Goal: Transaction & Acquisition: Purchase product/service

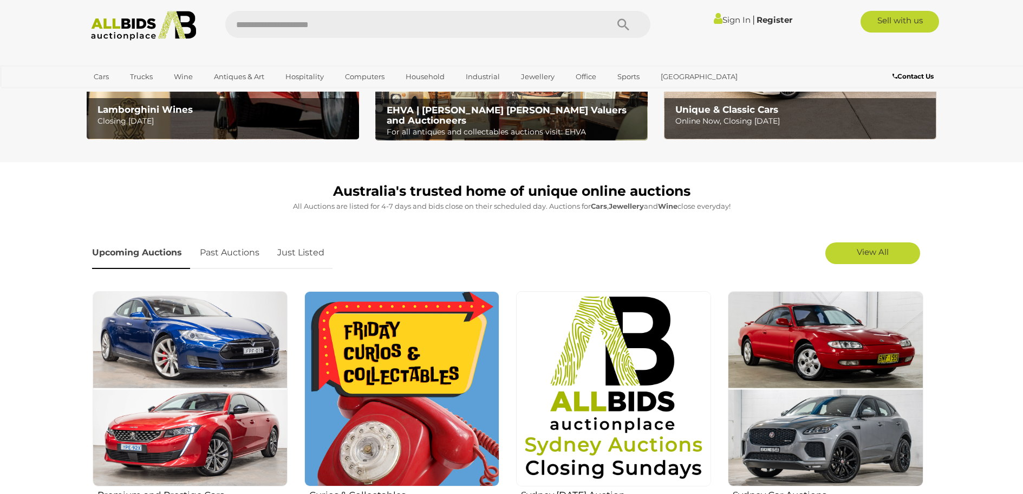
scroll to position [542, 0]
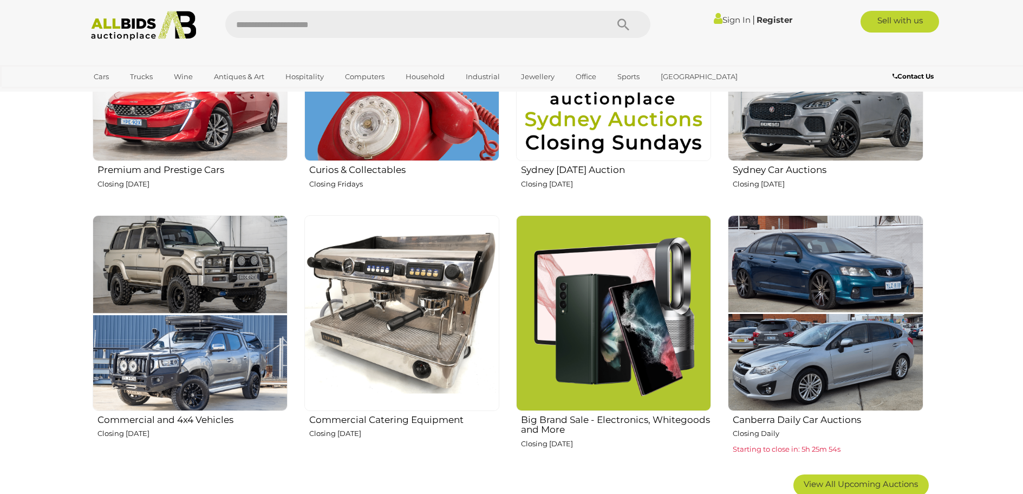
click at [413, 415] on h2 "Commercial Catering Equipment" at bounding box center [404, 418] width 190 height 13
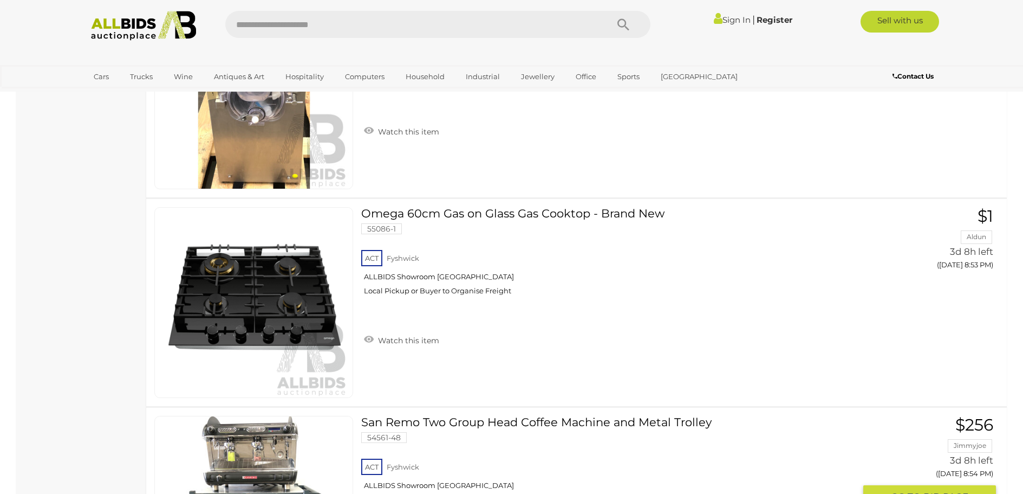
scroll to position [9914, 0]
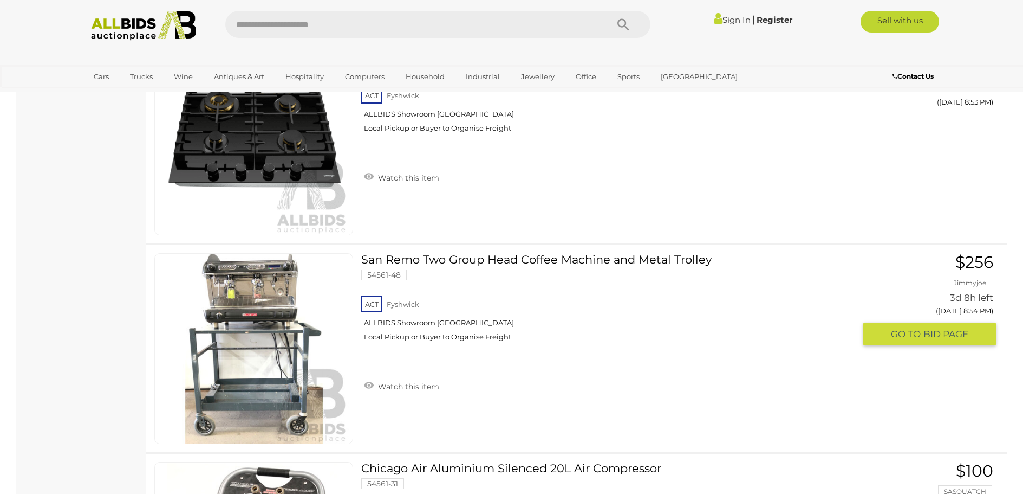
click at [457, 254] on link "San Remo Two Group Head Coffee Machine and Metal Trolley 54561-48 ACT Fyshwick" at bounding box center [612, 301] width 486 height 96
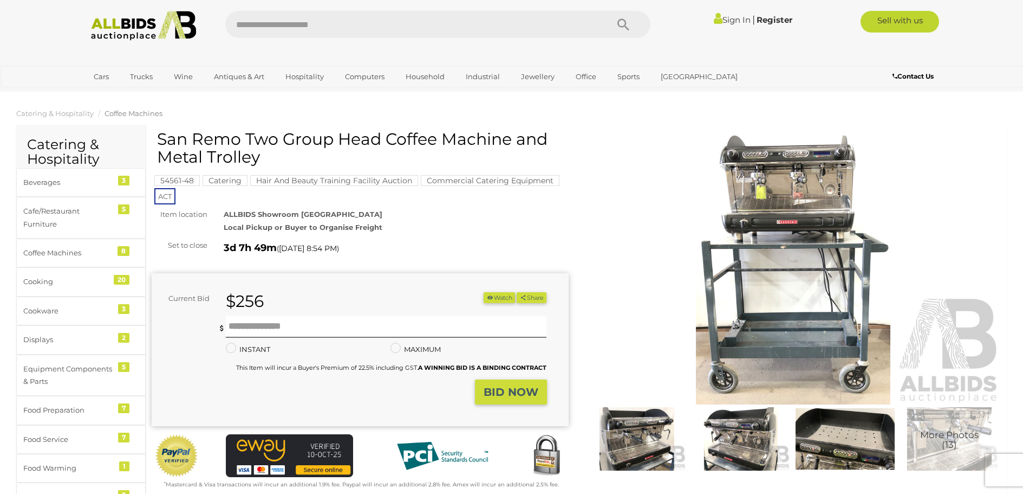
click at [652, 446] on img at bounding box center [637, 439] width 99 height 64
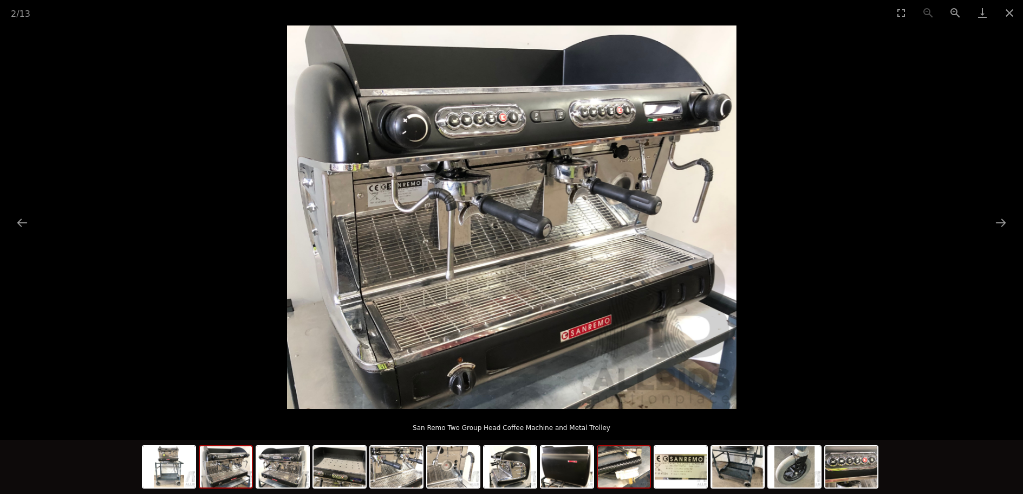
click at [621, 466] on img at bounding box center [624, 466] width 52 height 41
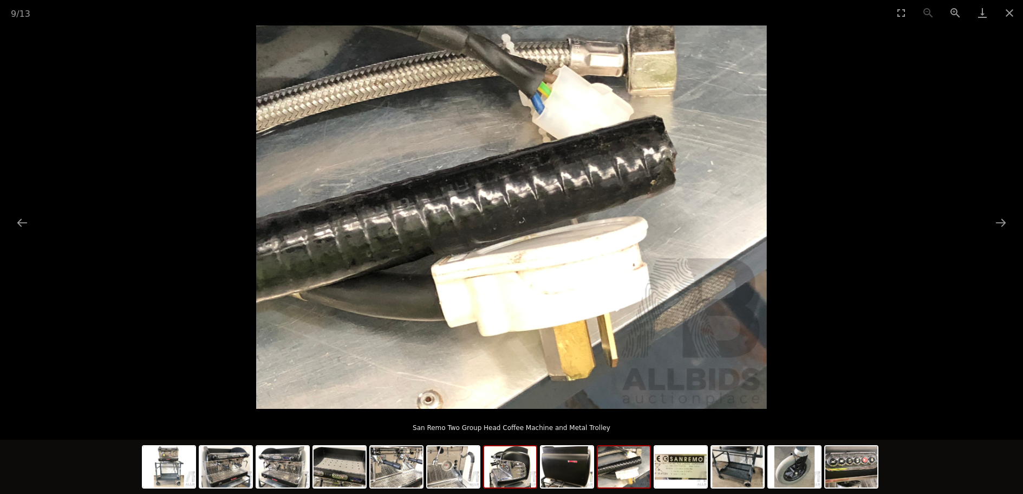
click at [517, 468] on img at bounding box center [510, 466] width 52 height 41
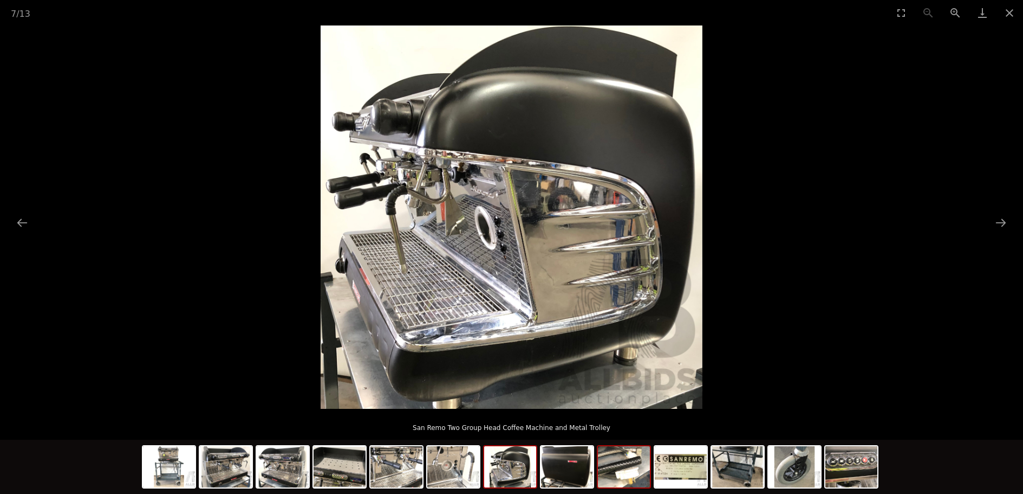
click at [632, 477] on img at bounding box center [624, 466] width 52 height 41
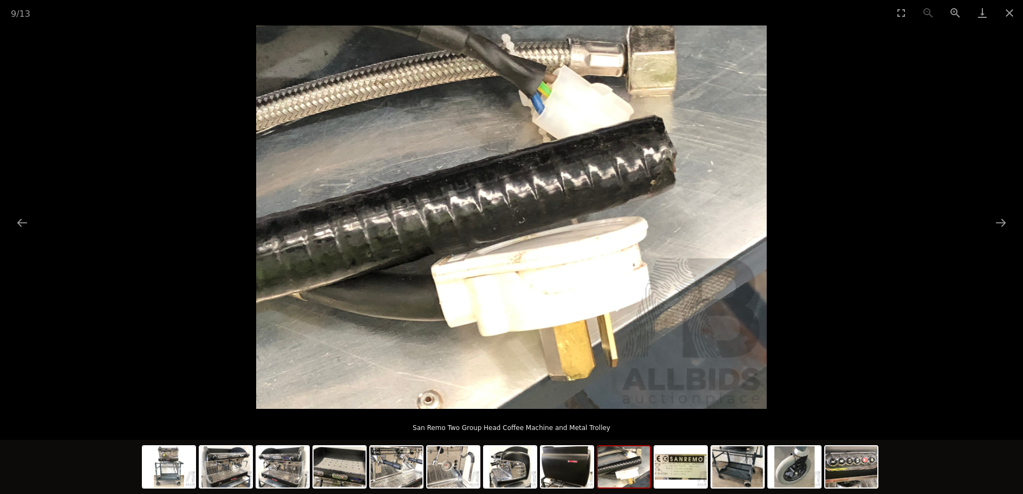
scroll to position [108, 0]
click at [1013, 9] on button "Close gallery" at bounding box center [1009, 12] width 27 height 25
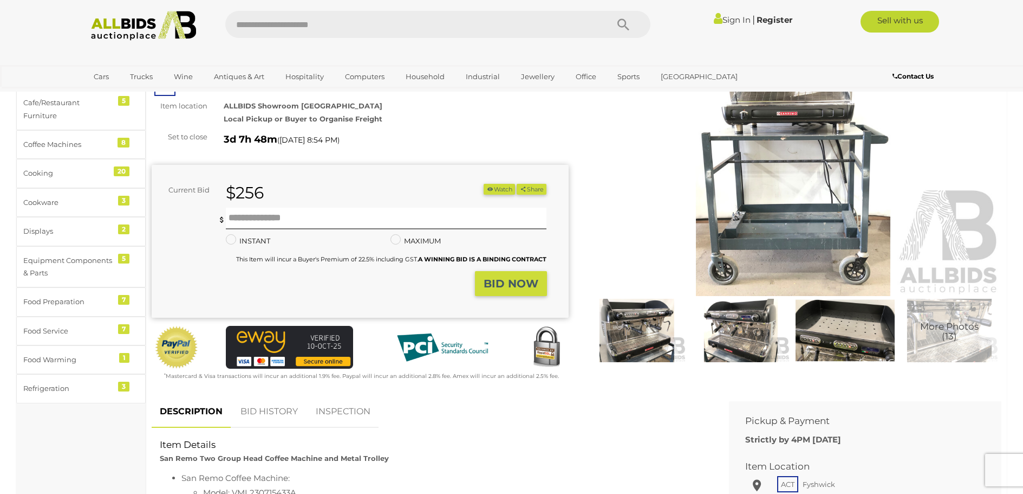
scroll to position [0, 0]
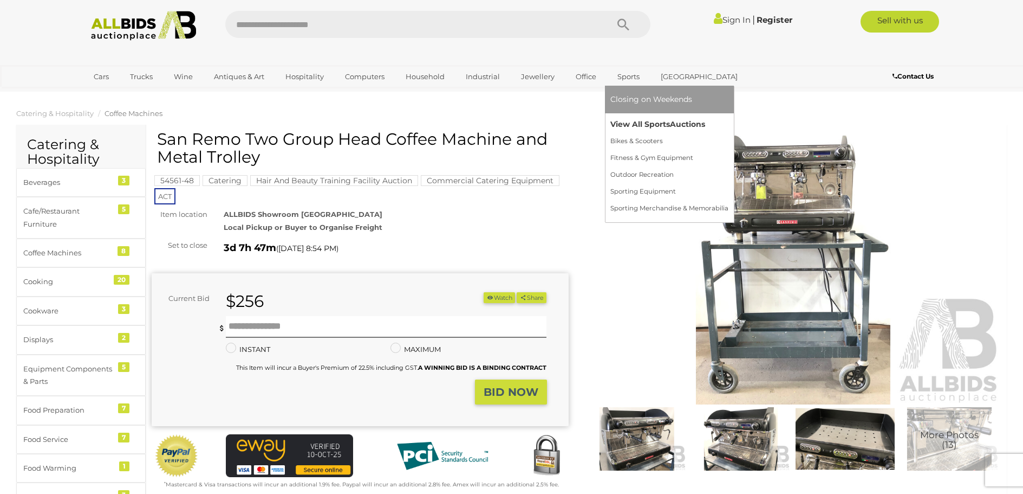
click at [641, 116] on link "View All Sports Auctions" at bounding box center [670, 124] width 118 height 17
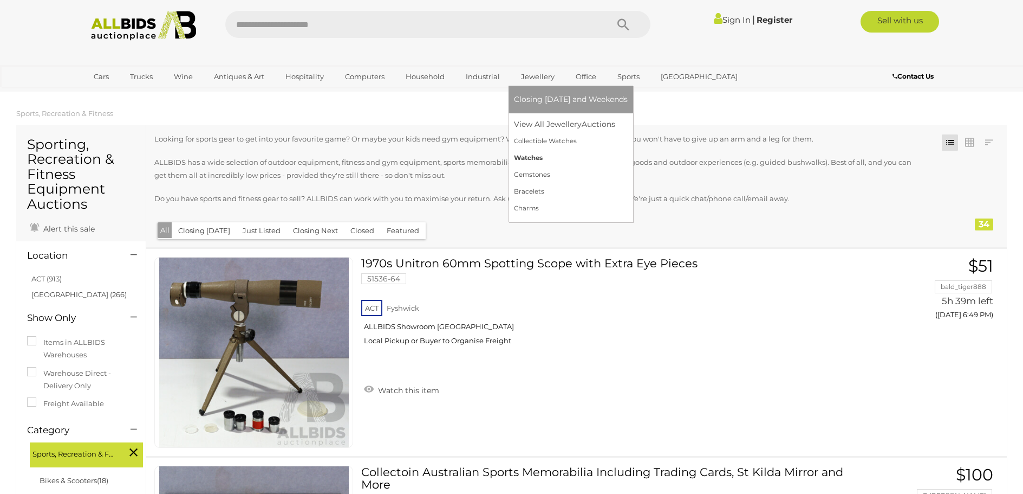
click at [531, 155] on link "Watches" at bounding box center [571, 158] width 114 height 17
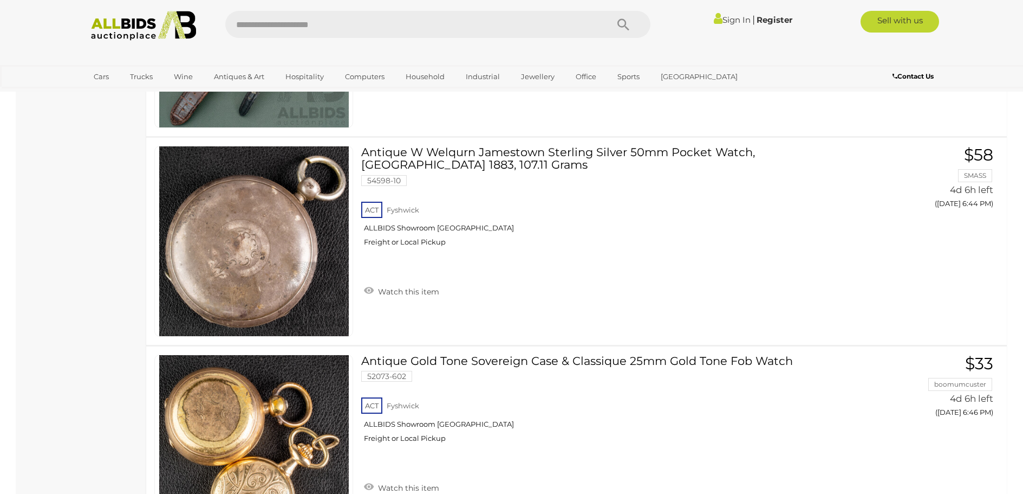
scroll to position [1625, 0]
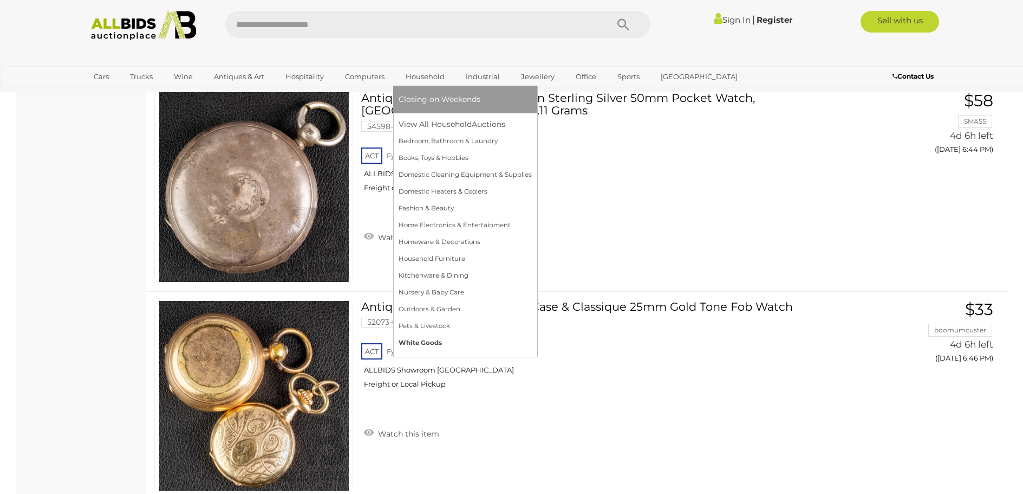
click at [421, 340] on link "White Goods" at bounding box center [465, 342] width 133 height 17
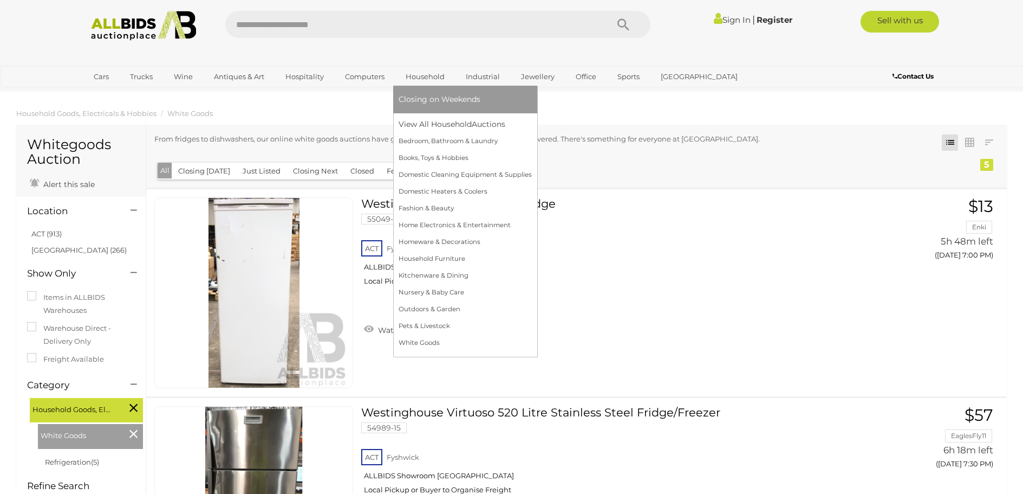
click at [427, 98] on span "Closing on Weekends" at bounding box center [440, 99] width 82 height 10
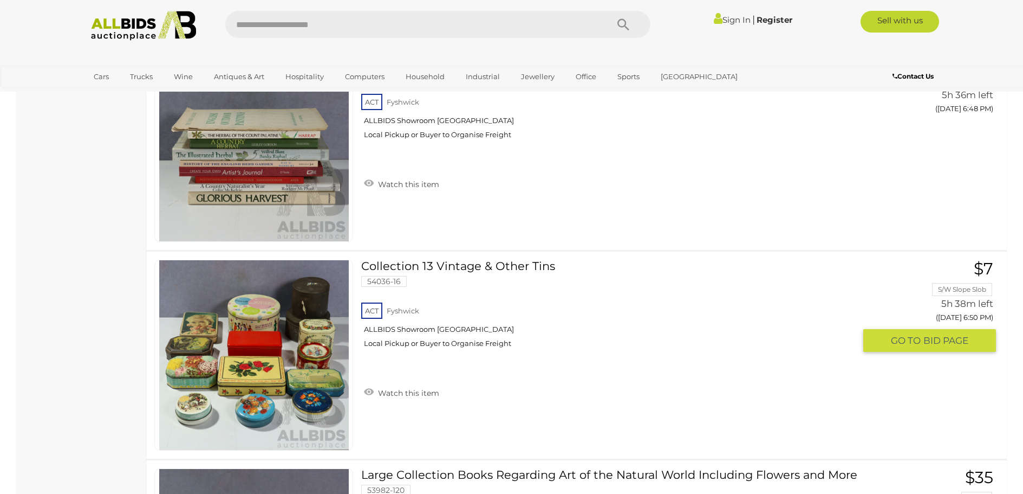
scroll to position [596, 0]
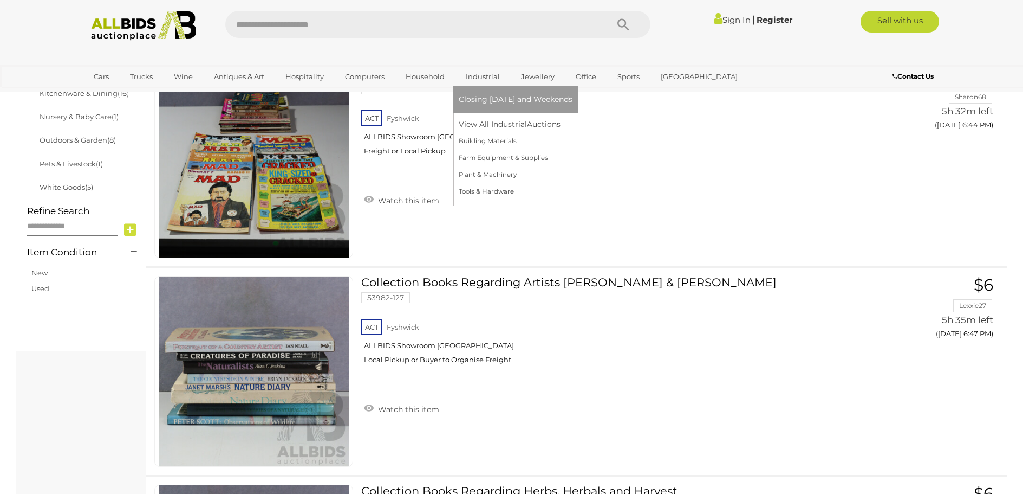
click at [481, 81] on link "Industrial" at bounding box center [483, 77] width 48 height 18
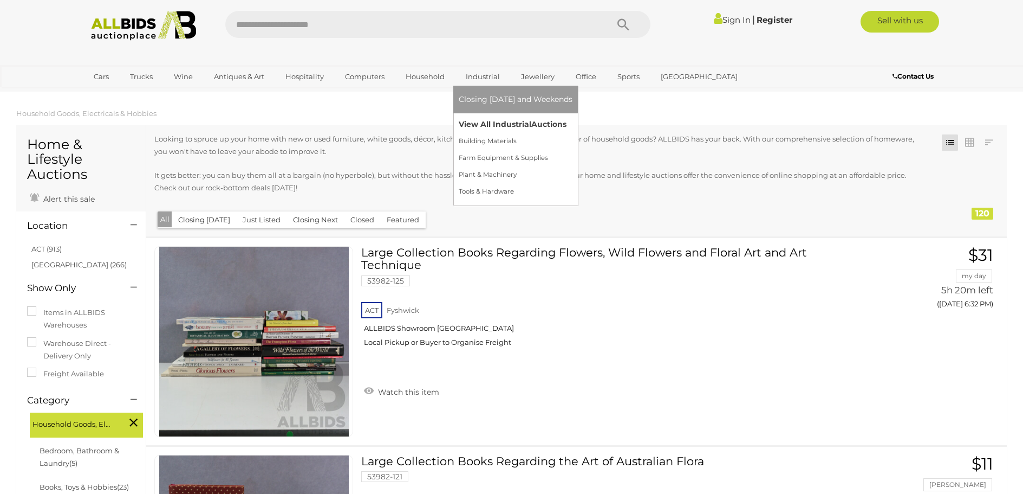
click at [472, 121] on link "View All Industrial Auctions" at bounding box center [516, 124] width 114 height 17
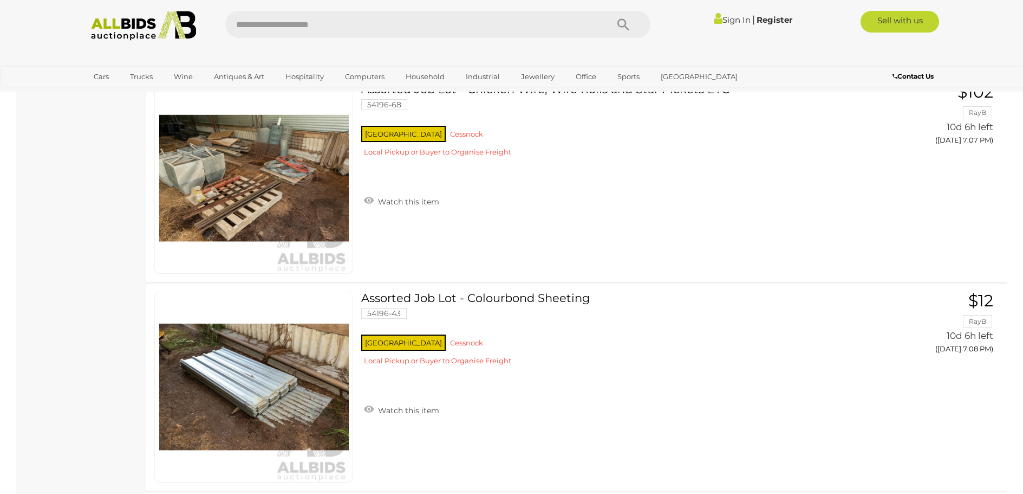
scroll to position [8776, 0]
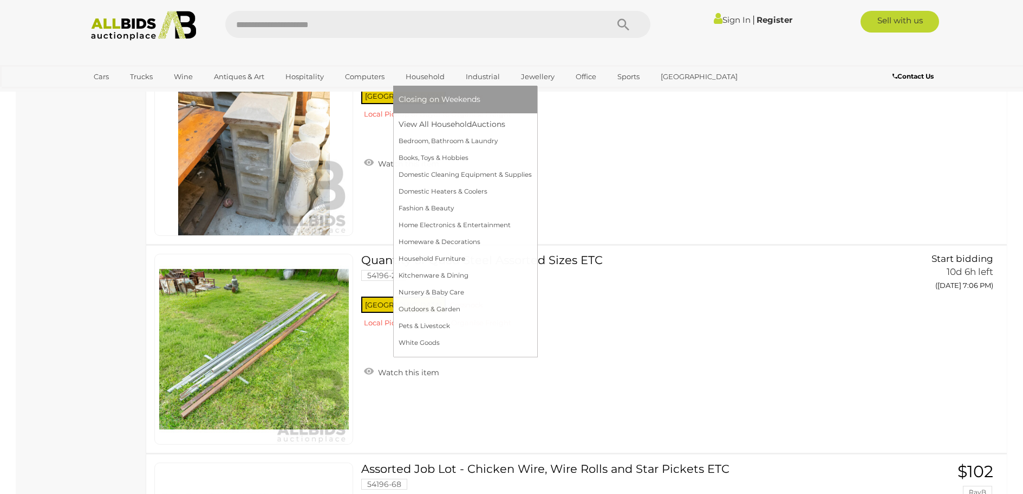
click at [422, 76] on link "Household" at bounding box center [425, 77] width 53 height 18
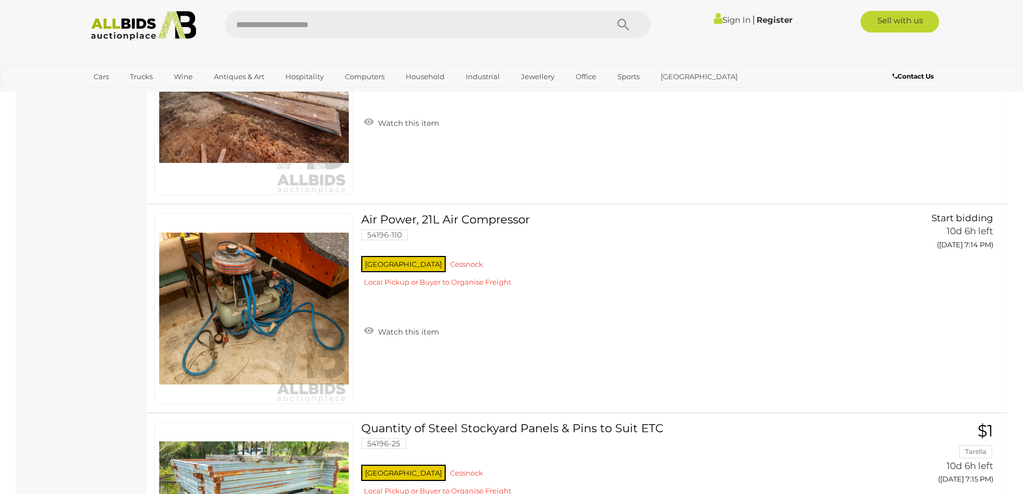
scroll to position [10239, 0]
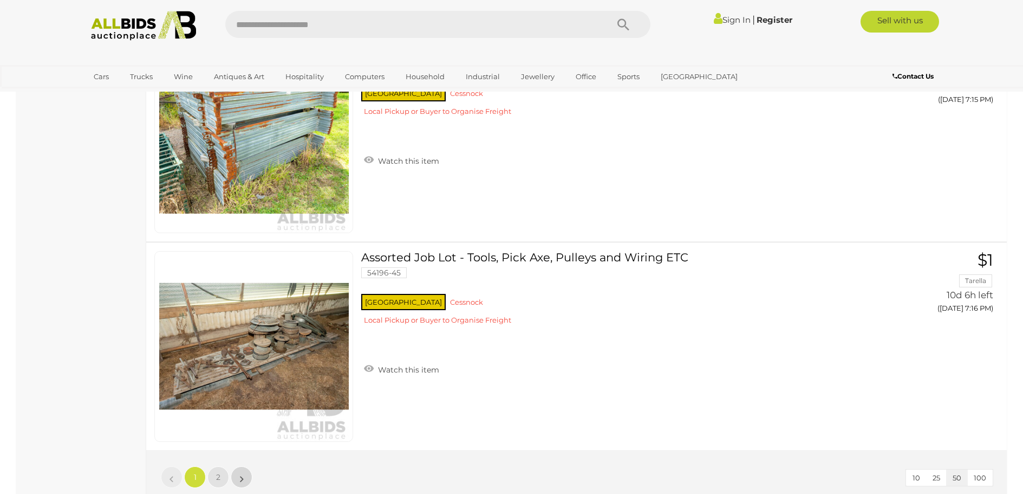
click at [244, 474] on link "»" at bounding box center [242, 477] width 22 height 22
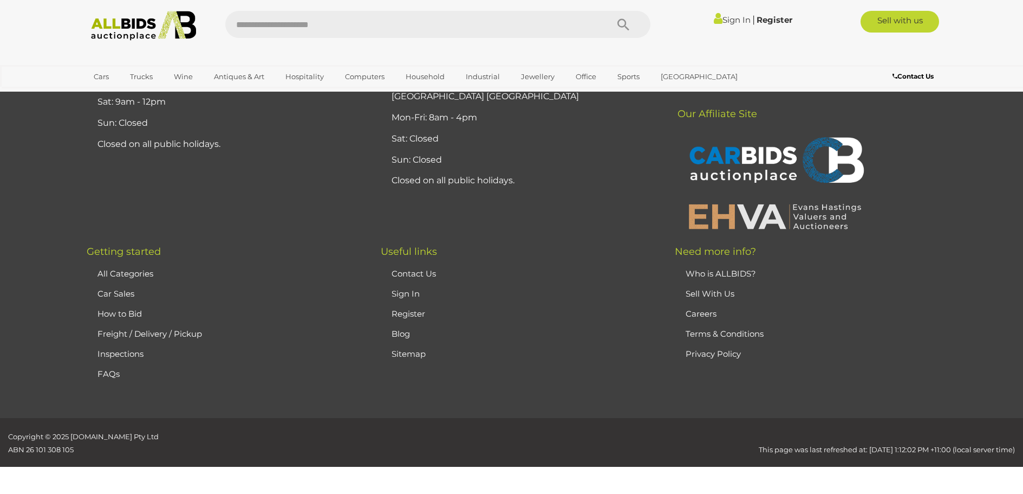
scroll to position [152, 0]
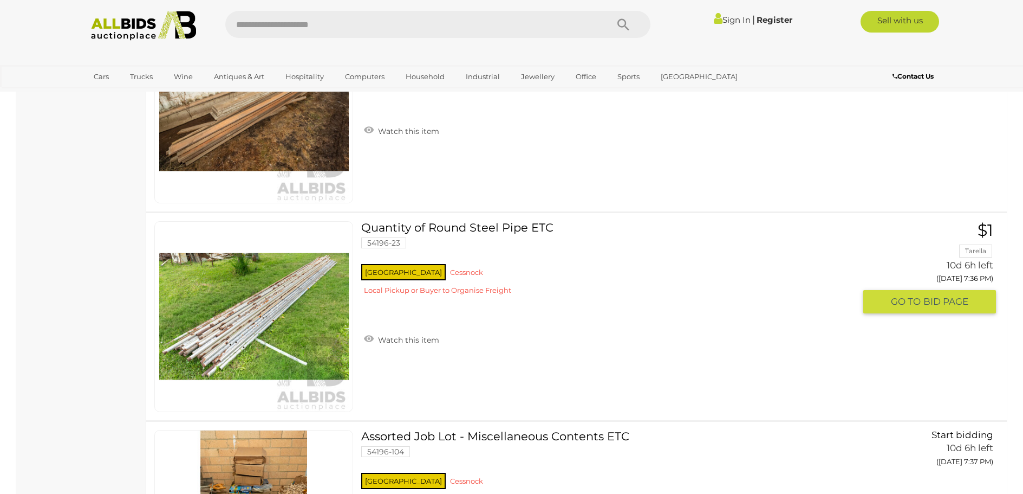
scroll to position [3023, 0]
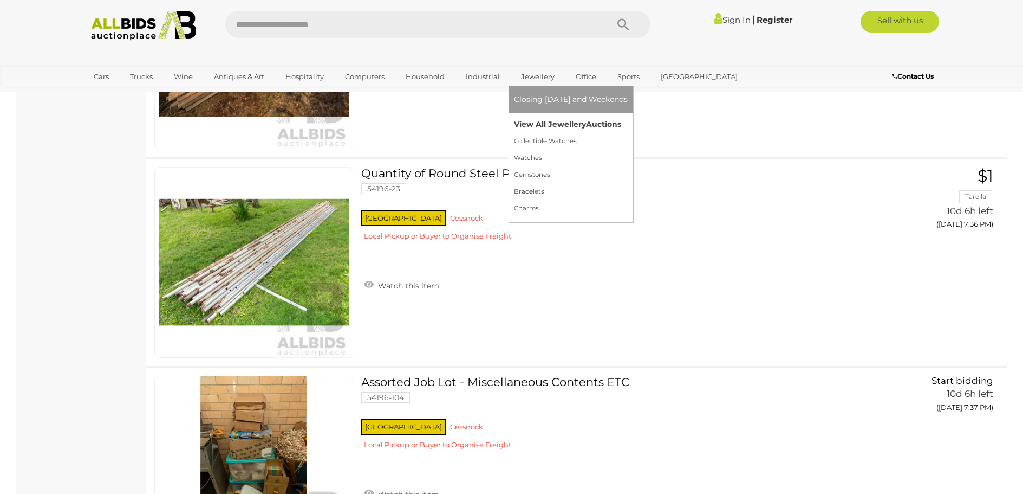
click at [551, 118] on link "View All Jewellery Auctions" at bounding box center [571, 124] width 114 height 17
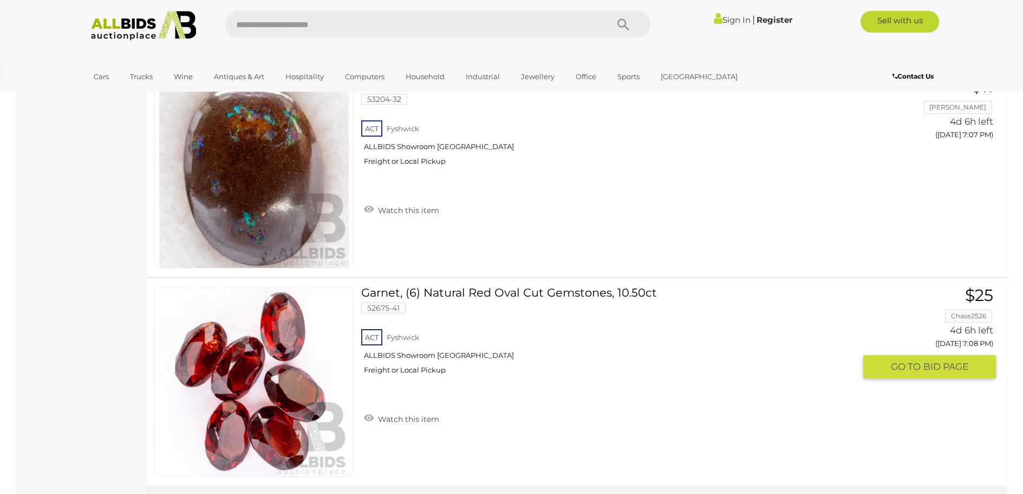
scroll to position [10510, 0]
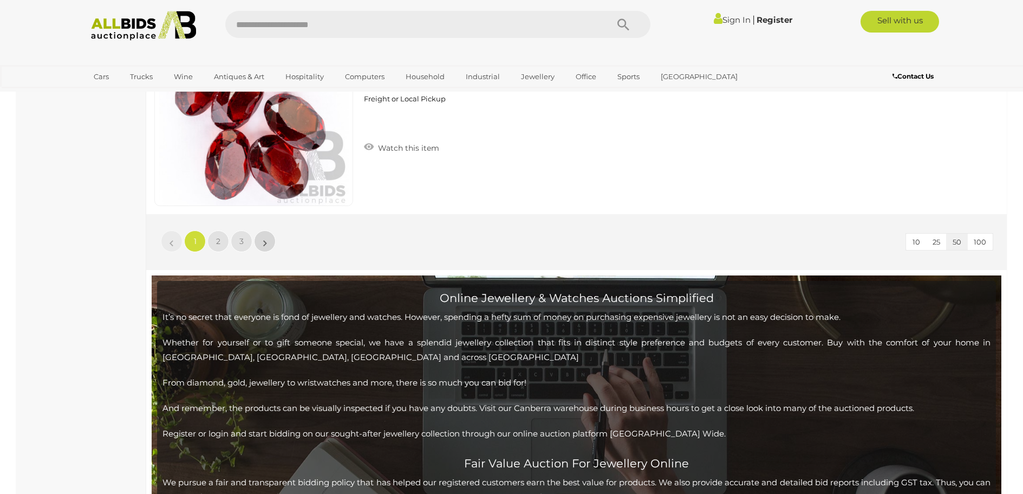
click at [271, 243] on link "»" at bounding box center [265, 241] width 22 height 22
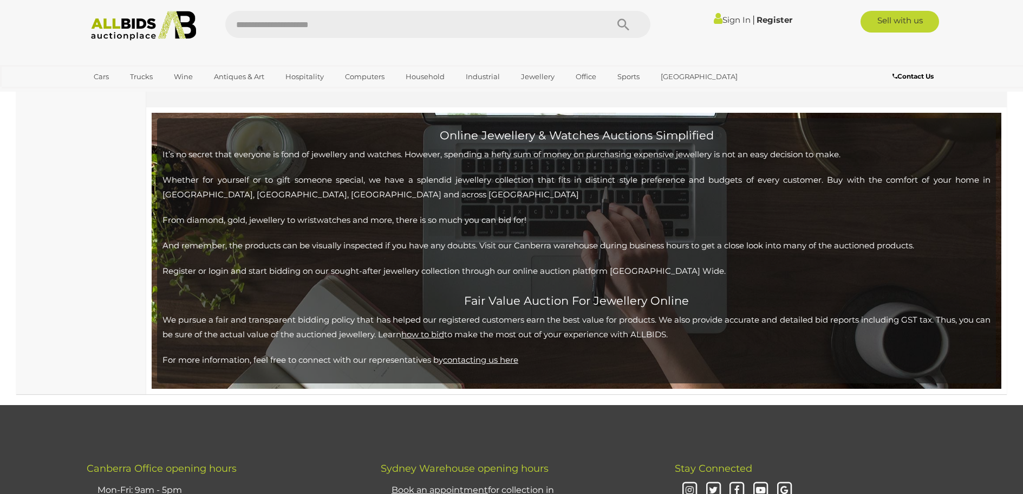
scroll to position [10455, 0]
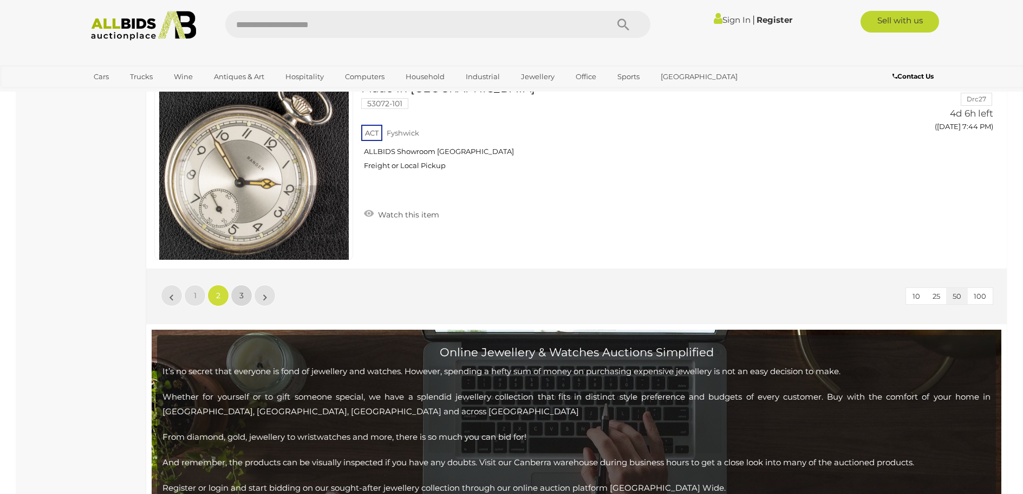
click at [239, 294] on link "3" at bounding box center [242, 295] width 22 height 22
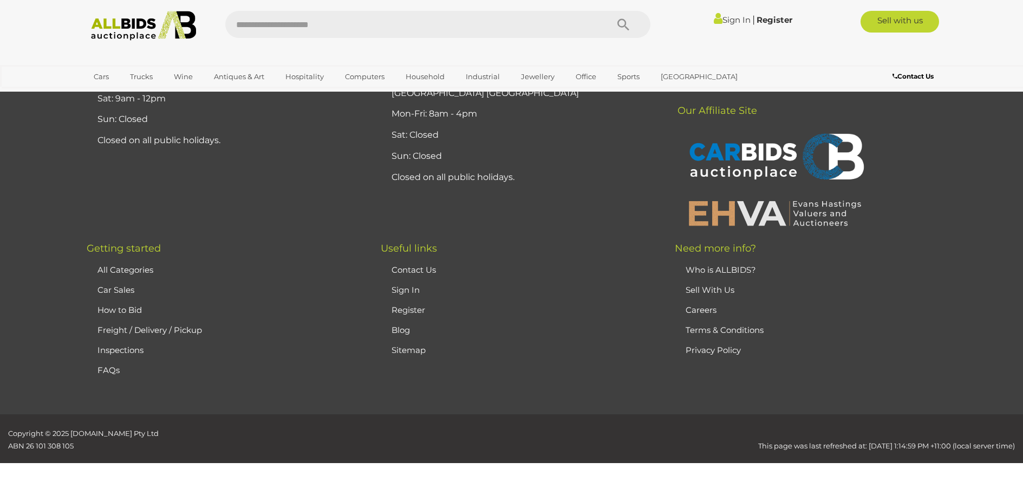
scroll to position [187, 0]
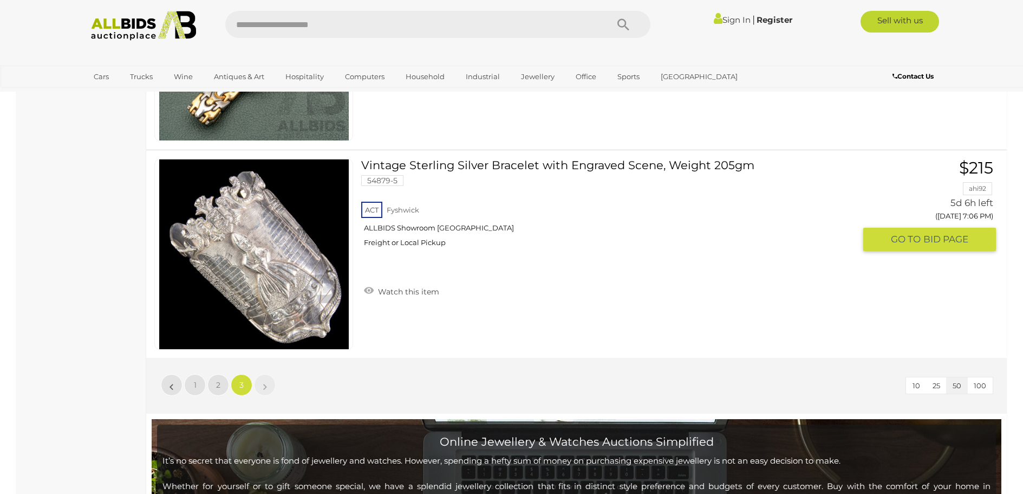
scroll to position [2896, 0]
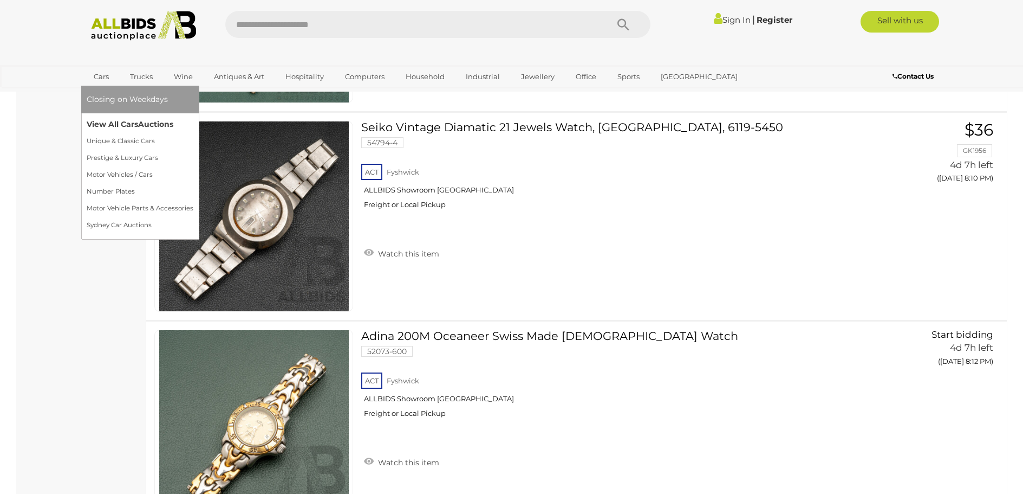
click at [127, 117] on link "View All Cars Auctions" at bounding box center [140, 124] width 107 height 17
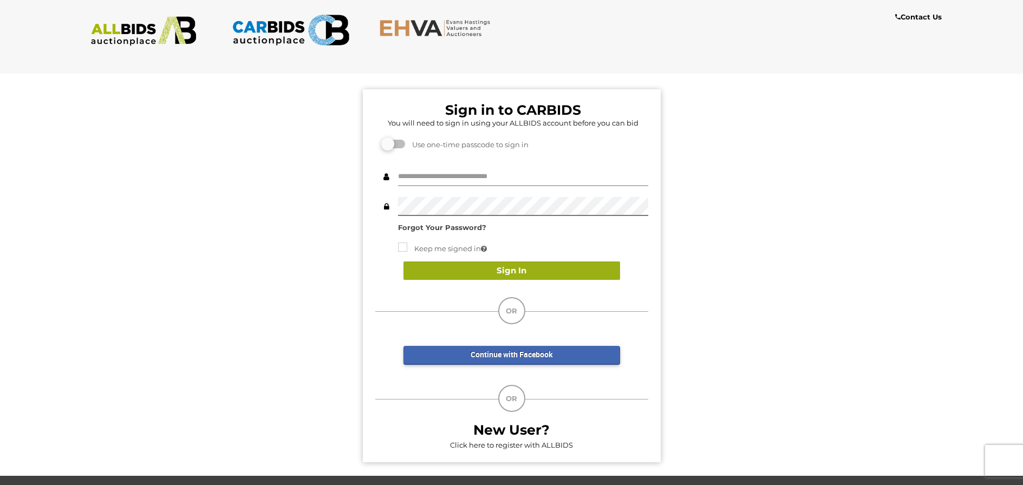
type input "********"
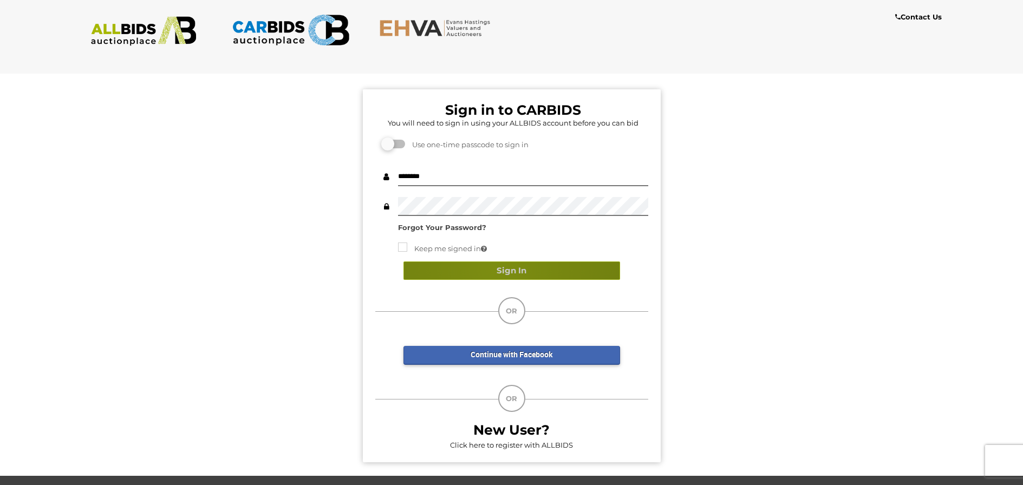
click at [494, 270] on button "Sign In" at bounding box center [512, 271] width 217 height 19
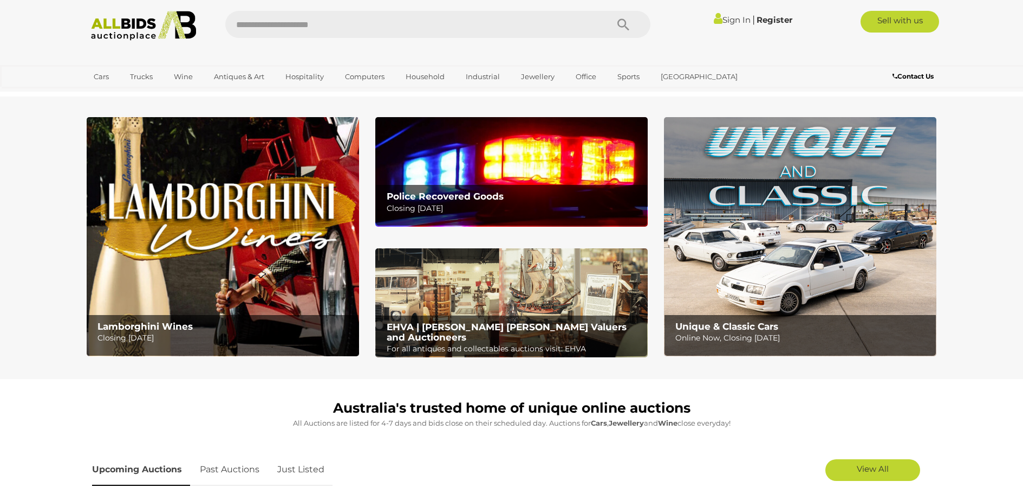
click at [731, 19] on link "Sign In" at bounding box center [732, 20] width 37 height 10
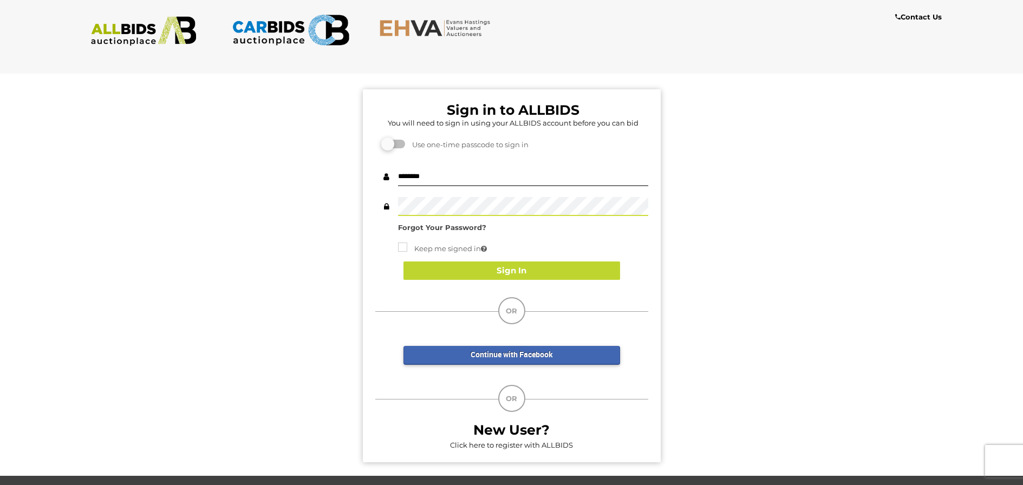
click at [358, 198] on div "Sign in to ALLBIDS You will need to sign in using your ALLBIDS account before y…" at bounding box center [512, 270] width 1040 height 411
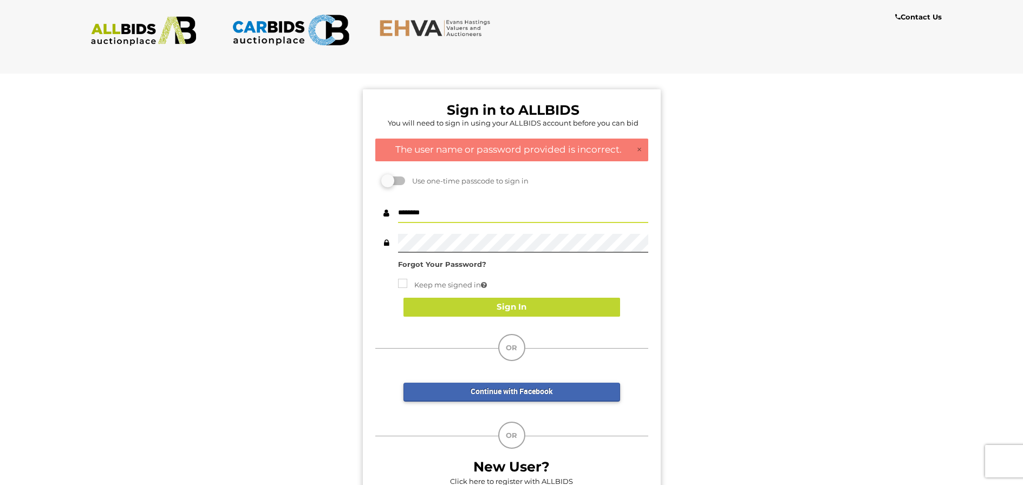
drag, startPoint x: 440, startPoint y: 213, endPoint x: 339, endPoint y: 213, distance: 101.3
click at [339, 213] on div "Sign in to ALLBIDS You will need to sign in using your ALLBIDS account before y…" at bounding box center [512, 289] width 1040 height 448
click at [342, 230] on div "Sign in to ALLBIDS You will need to sign in using your ALLBIDS account before y…" at bounding box center [512, 289] width 1040 height 448
click at [453, 211] on input "********" at bounding box center [523, 213] width 250 height 19
drag, startPoint x: 453, startPoint y: 211, endPoint x: 348, endPoint y: 194, distance: 105.9
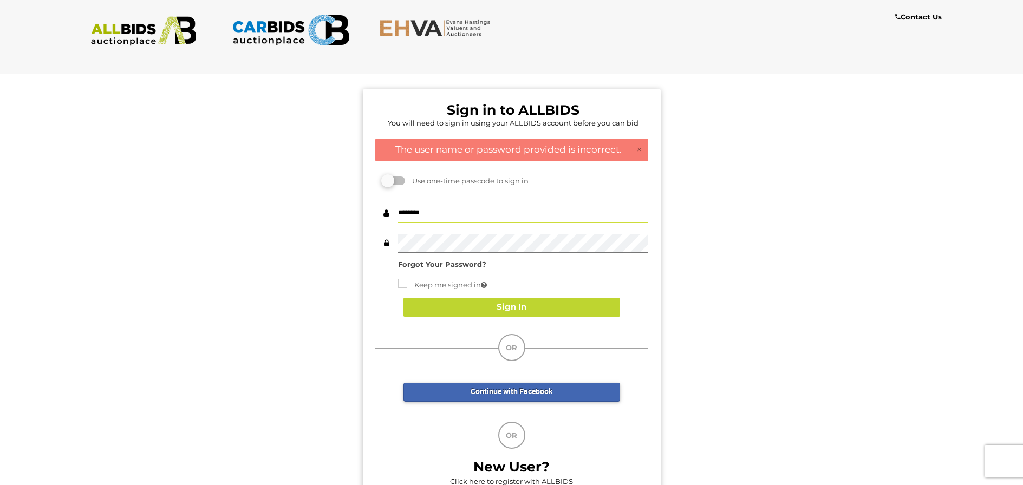
click at [348, 194] on div "Sign in to ALLBIDS You will need to sign in using your ALLBIDS account before y…" at bounding box center [512, 289] width 1040 height 448
type input "********"
click at [399, 180] on label at bounding box center [395, 181] width 22 height 9
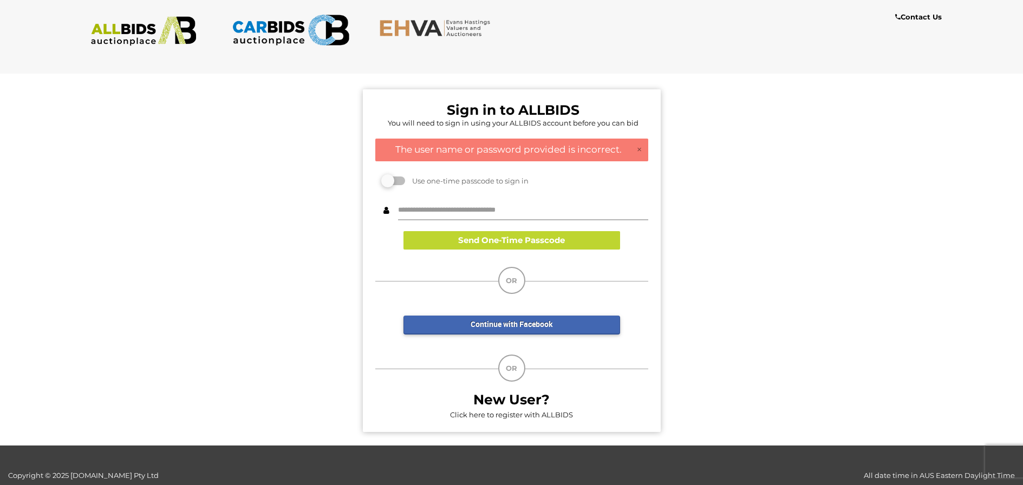
click at [455, 208] on input "text" at bounding box center [523, 211] width 250 height 19
type input "**********"
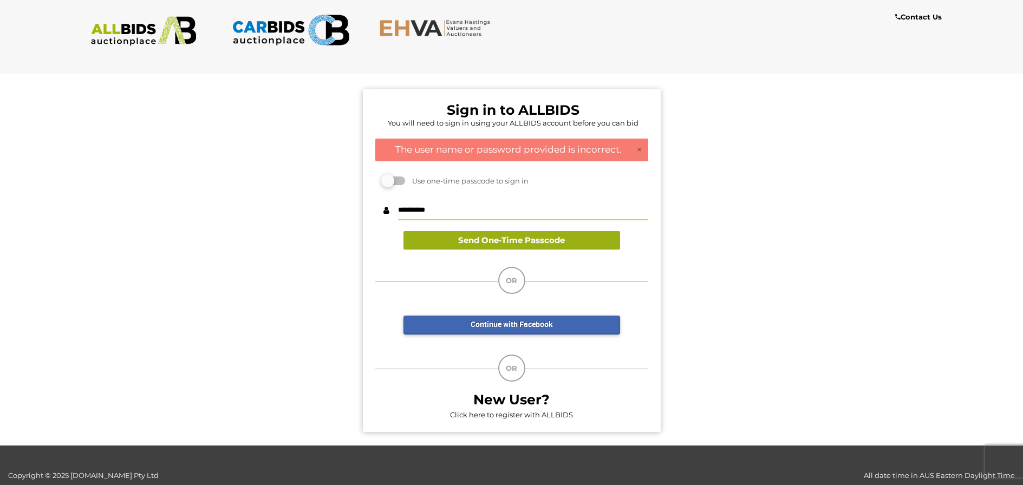
click at [561, 241] on button "Send One-Time Passcode" at bounding box center [512, 240] width 217 height 19
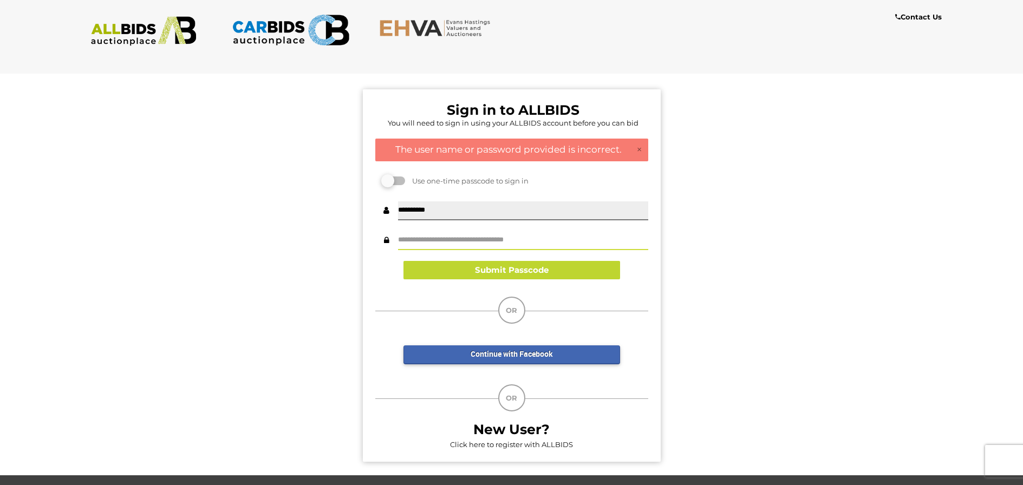
click at [451, 235] on input "text" at bounding box center [523, 240] width 250 height 19
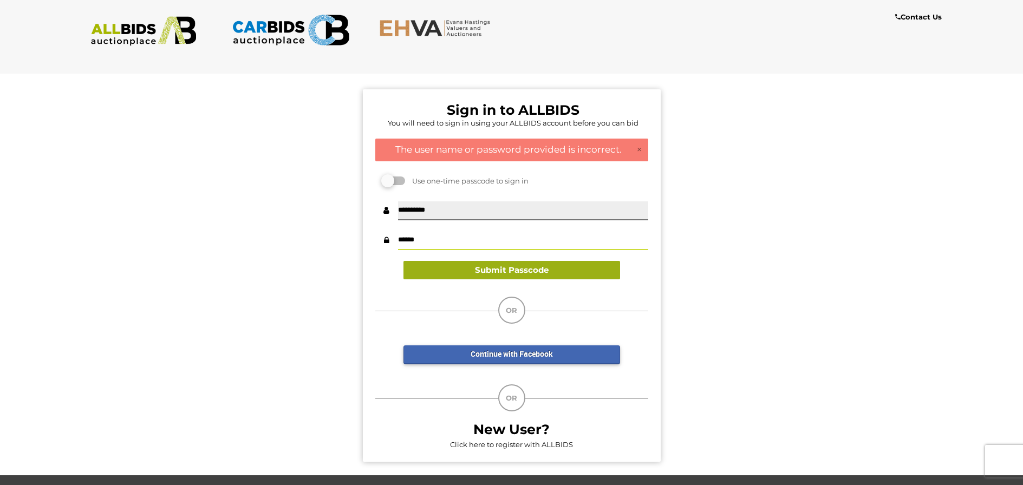
type input "******"
click at [481, 271] on button "Submit Passcode" at bounding box center [512, 270] width 217 height 19
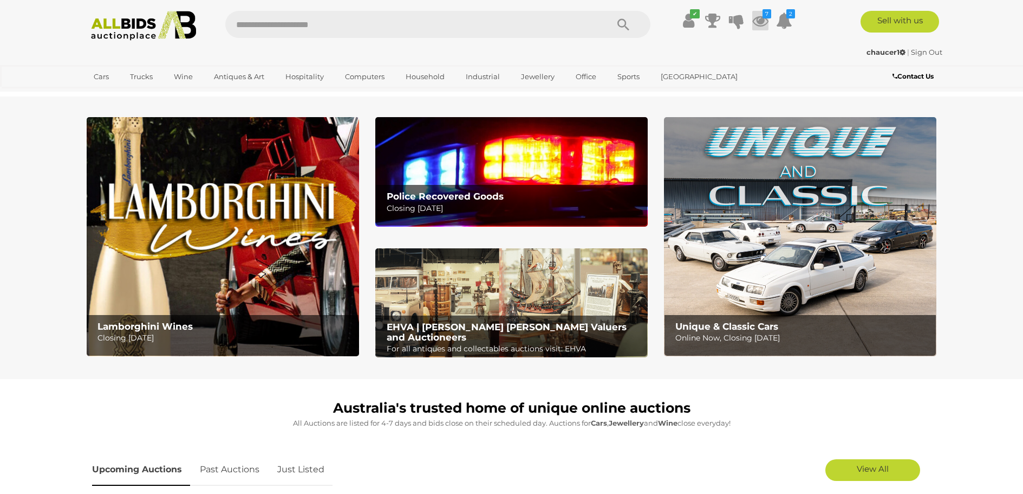
click at [764, 16] on icon "7" at bounding box center [767, 13] width 9 height 9
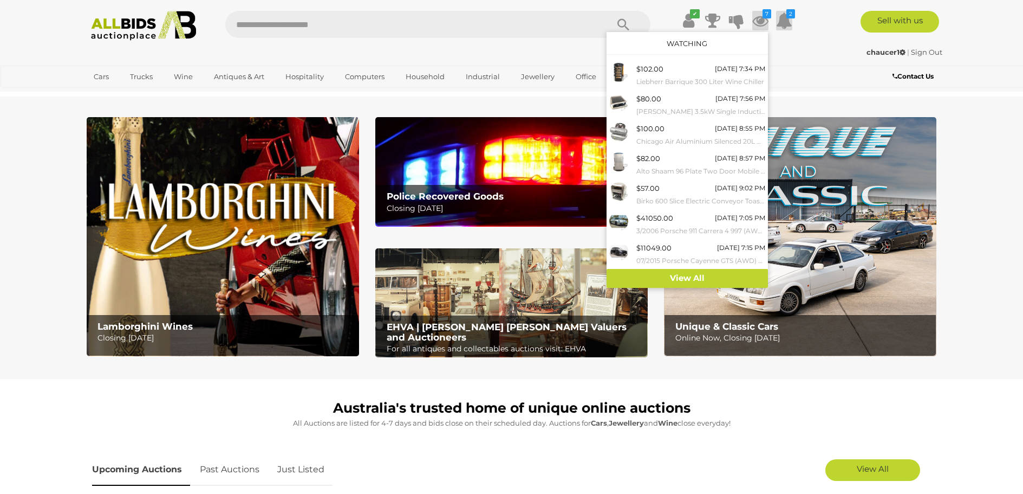
click at [786, 17] on icon at bounding box center [784, 21] width 16 height 20
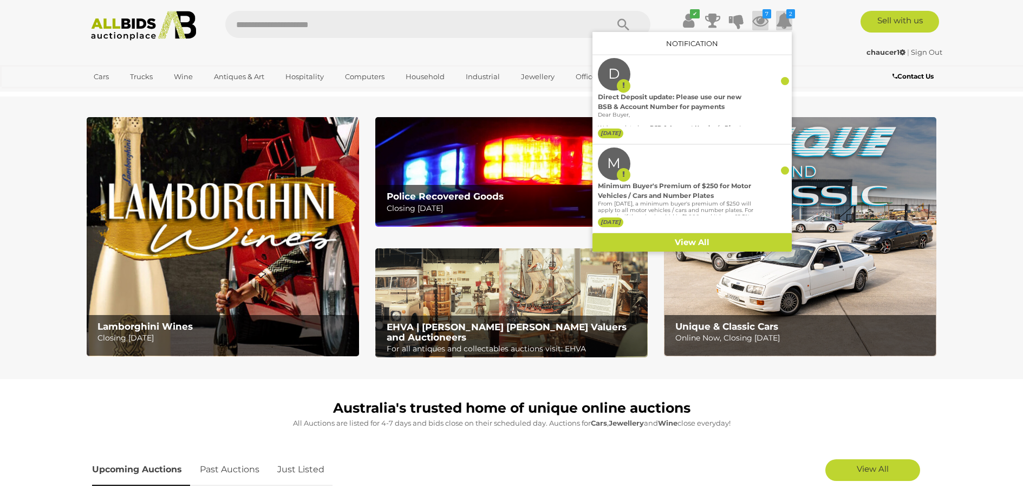
click at [761, 15] on icon at bounding box center [760, 21] width 16 height 20
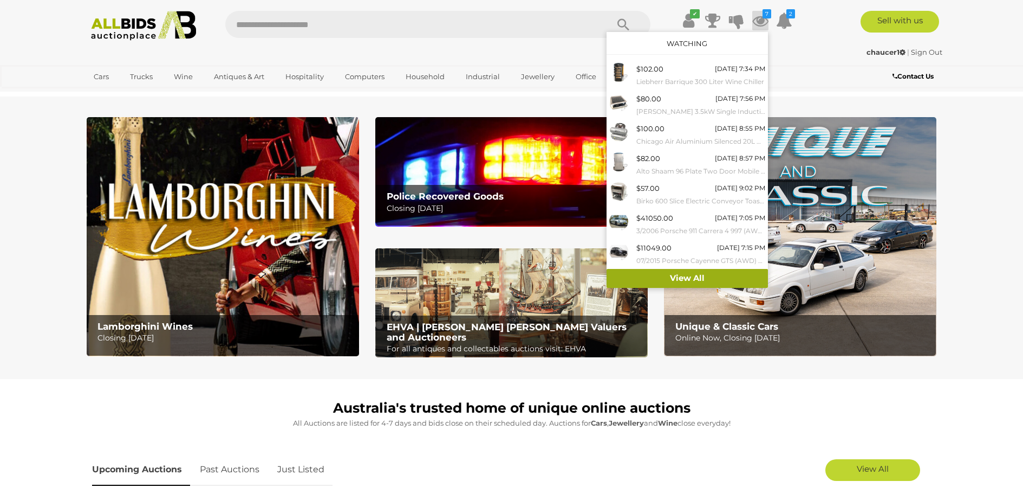
click at [689, 269] on link "View All" at bounding box center [687, 278] width 161 height 19
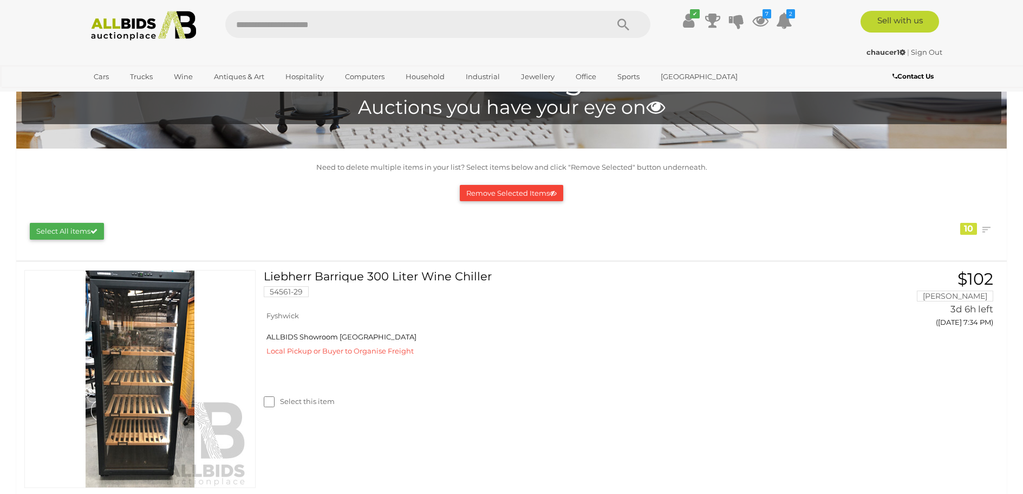
scroll to position [108, 0]
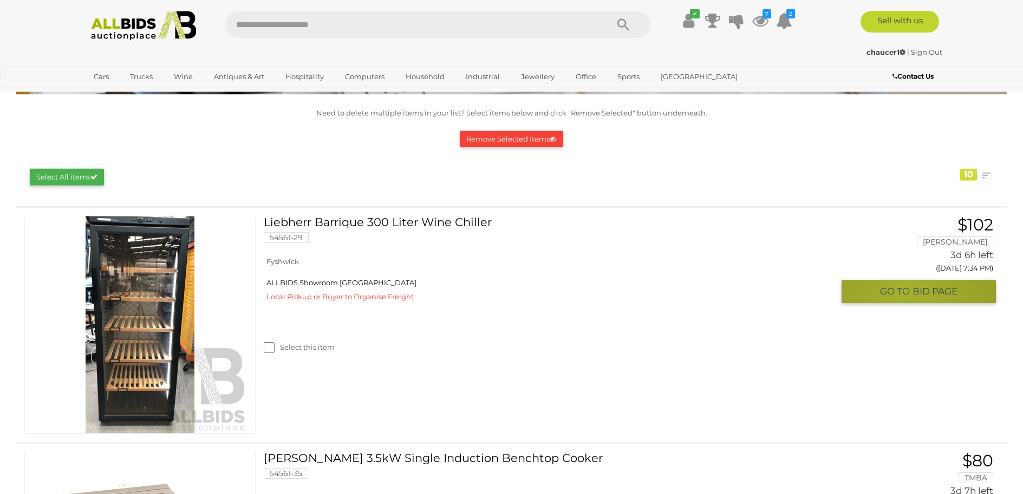
click at [907, 289] on span "GO TO" at bounding box center [896, 291] width 33 height 12
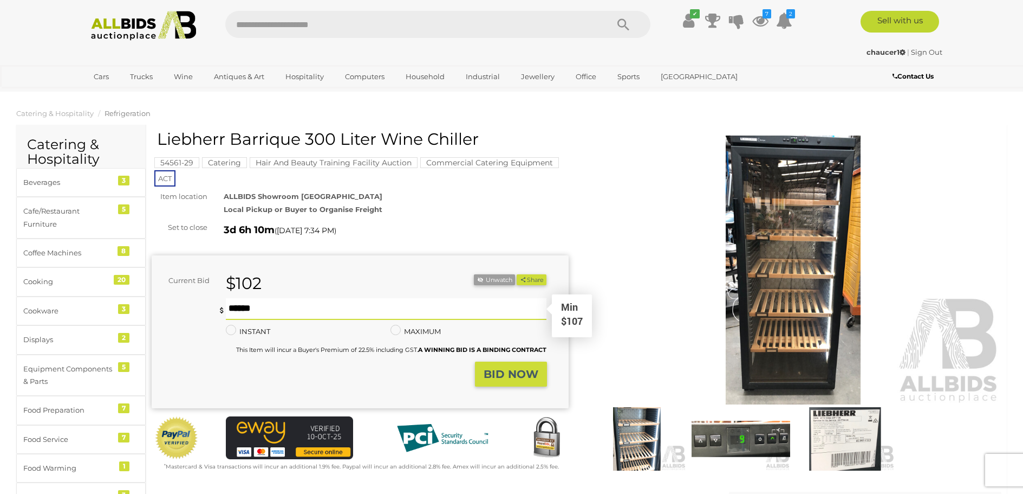
click at [254, 307] on input "text" at bounding box center [386, 309] width 321 height 22
type input "***"
click at [517, 274] on button "Share" at bounding box center [532, 279] width 30 height 11
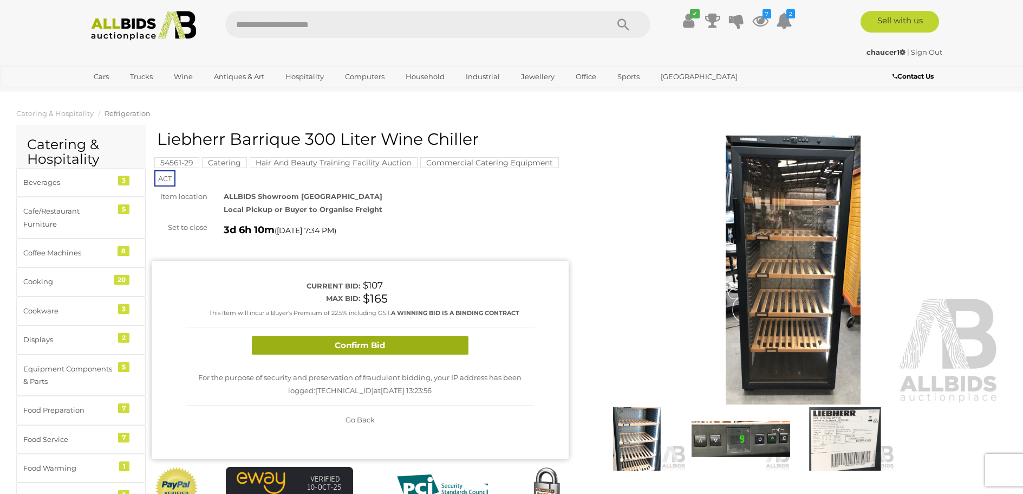
click at [332, 341] on button "Confirm Bid" at bounding box center [360, 345] width 217 height 19
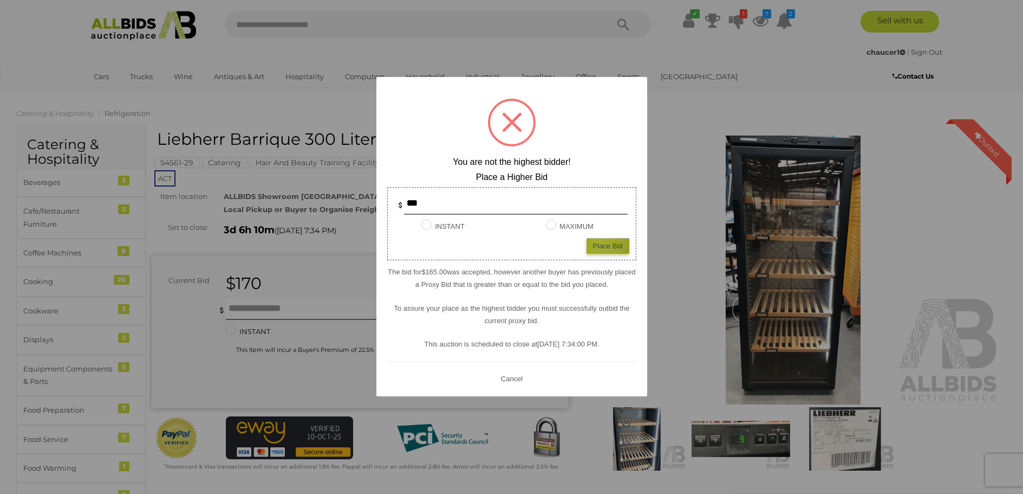
click at [600, 243] on div "Place Bid" at bounding box center [608, 246] width 43 height 16
type input "***"
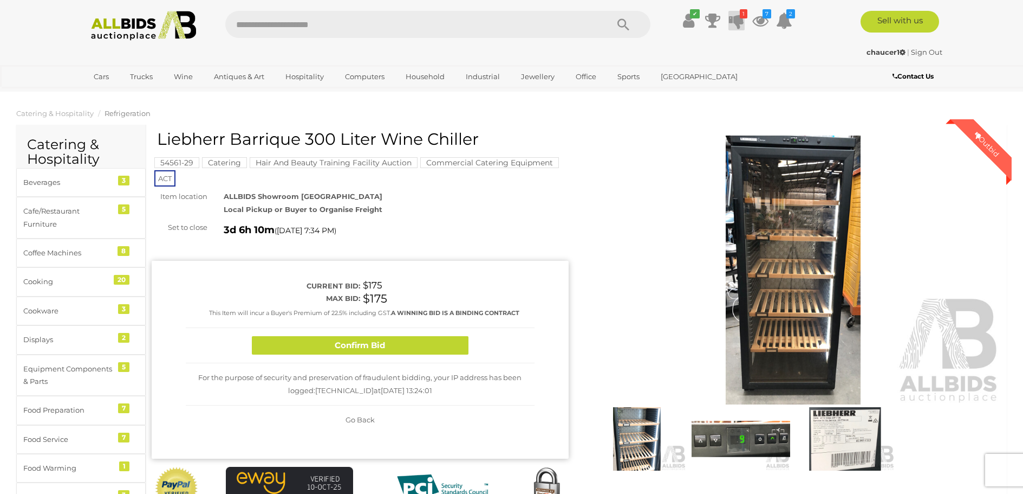
click at [736, 21] on icon at bounding box center [736, 21] width 15 height 20
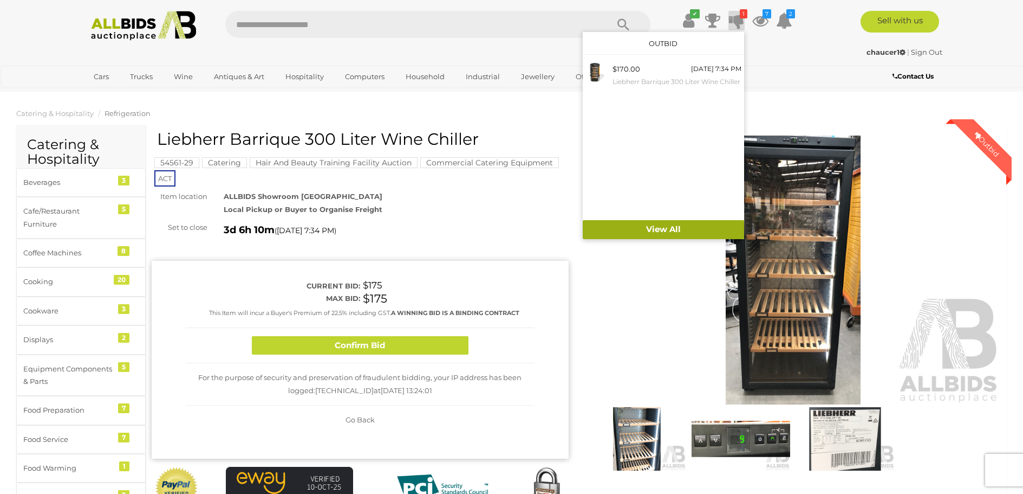
click at [629, 224] on link "View All" at bounding box center [663, 229] width 161 height 19
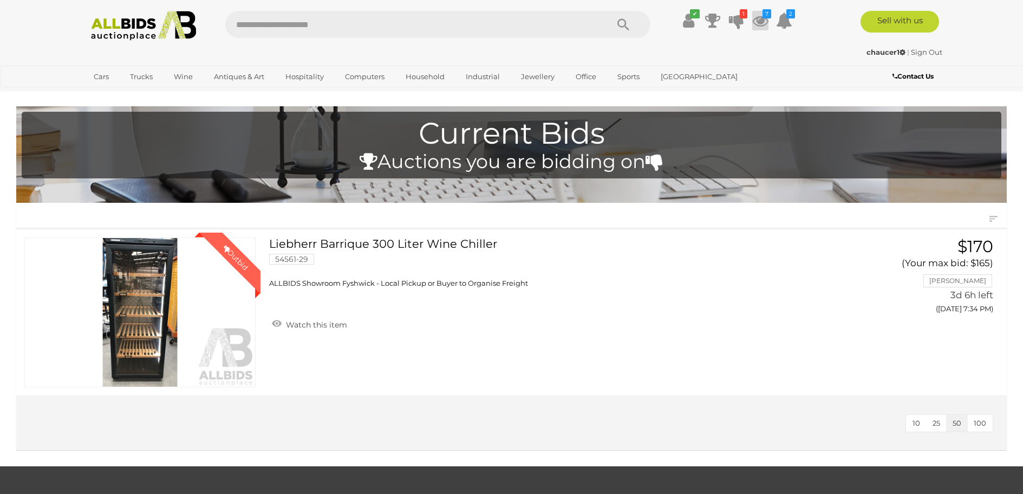
click at [756, 19] on icon at bounding box center [760, 21] width 16 height 20
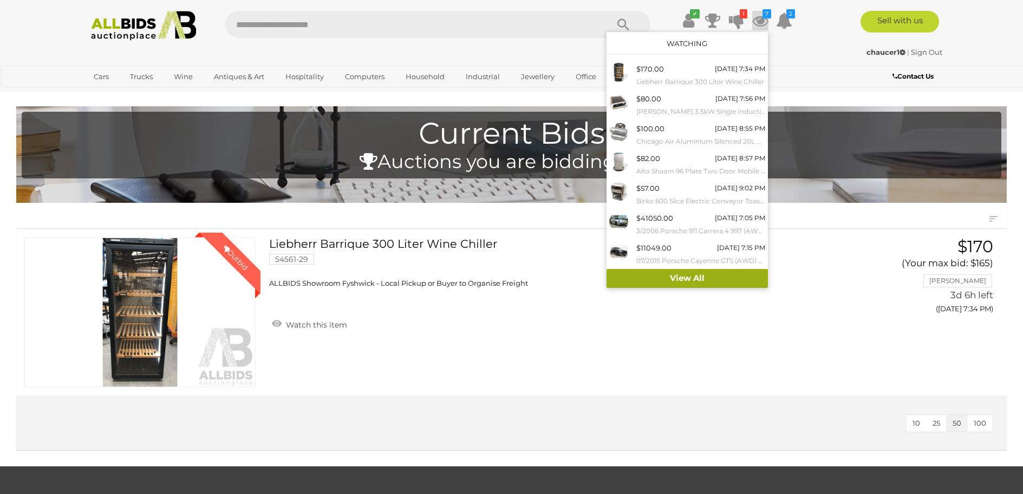
click at [700, 279] on link "View All" at bounding box center [687, 278] width 161 height 19
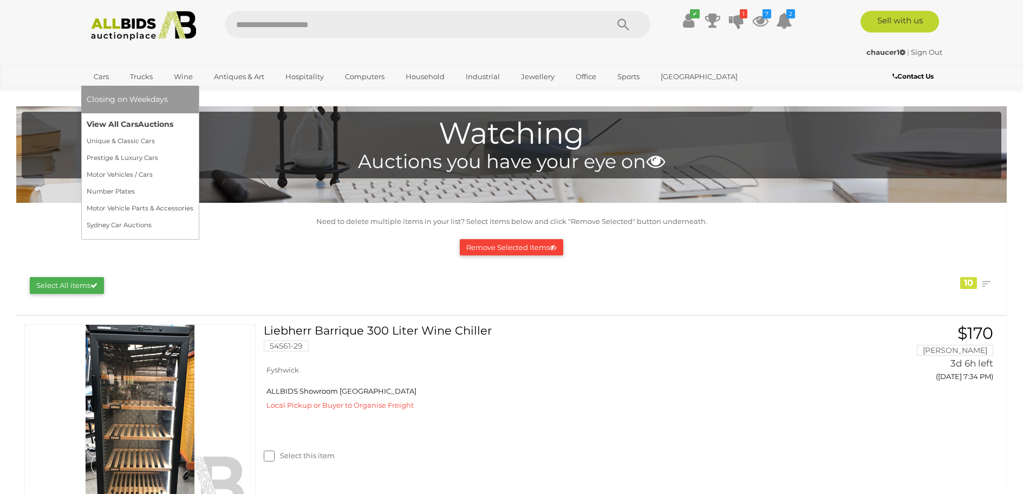
click at [109, 118] on link "View All Cars Auctions" at bounding box center [140, 124] width 107 height 17
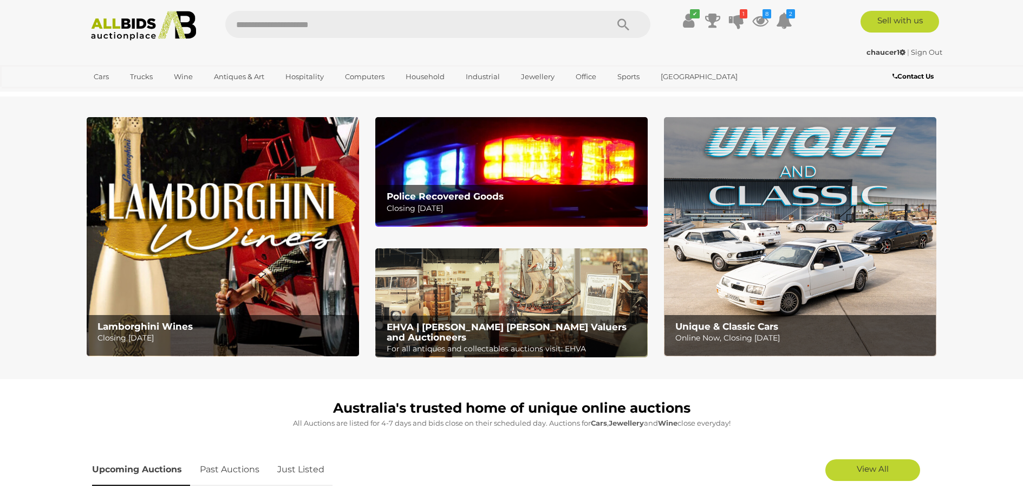
click at [517, 199] on h2 "Police Recovered Goods" at bounding box center [514, 196] width 255 height 10
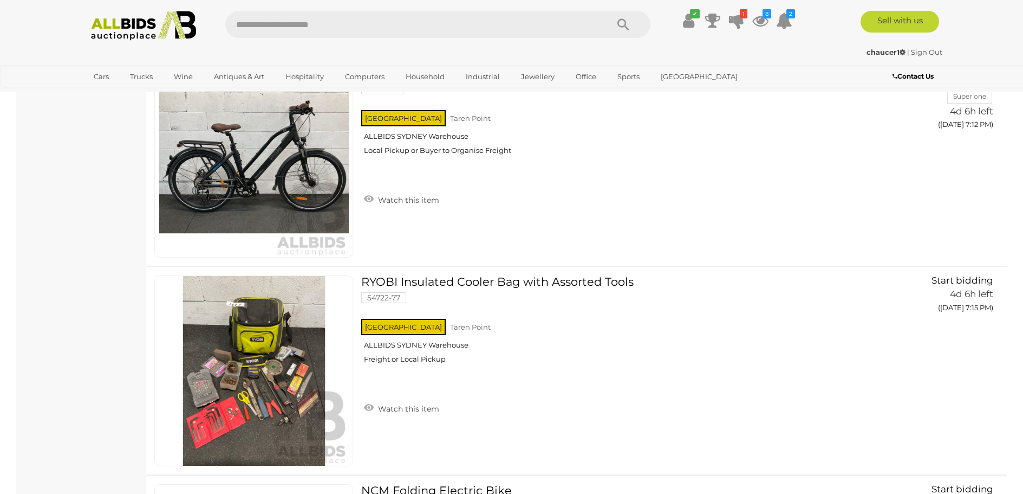
scroll to position [867, 0]
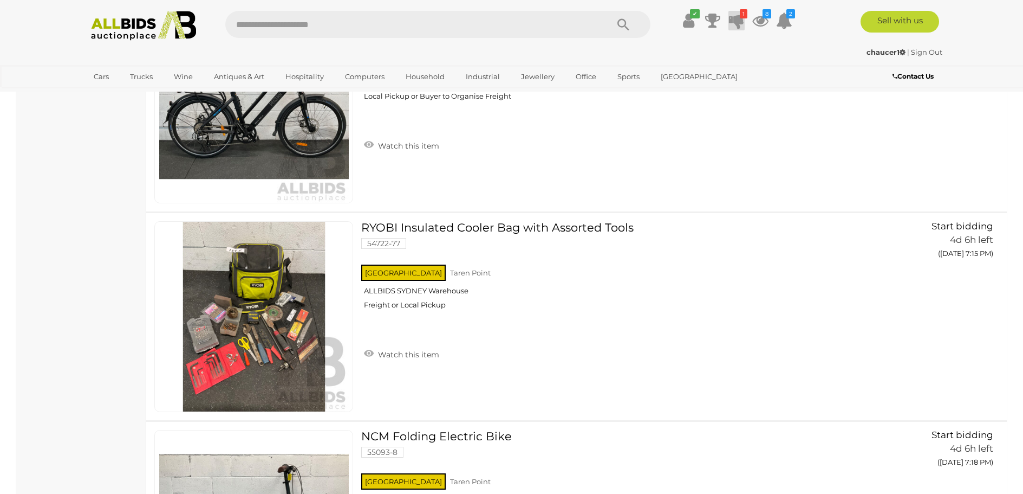
click at [740, 16] on icon "1" at bounding box center [744, 13] width 8 height 9
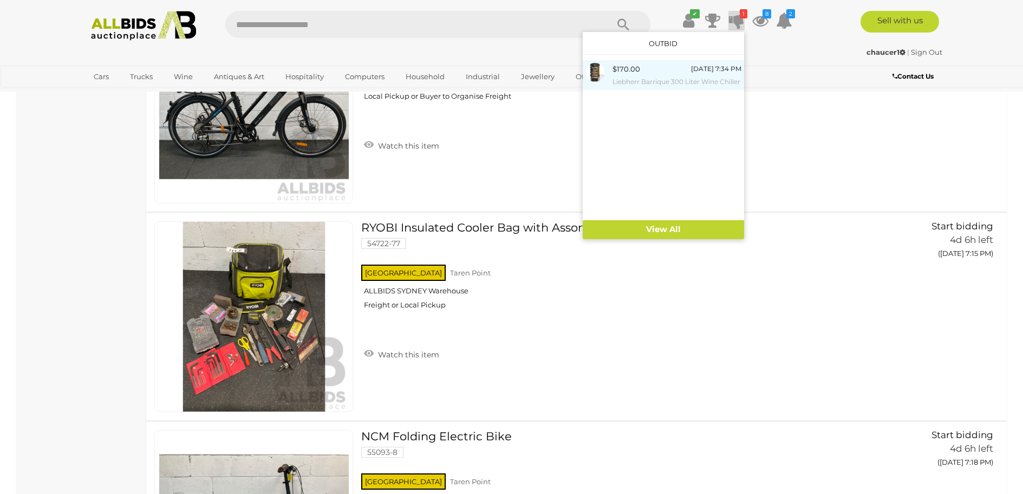
click at [710, 69] on div "[DATE] 7:34 PM" at bounding box center [716, 69] width 50 height 12
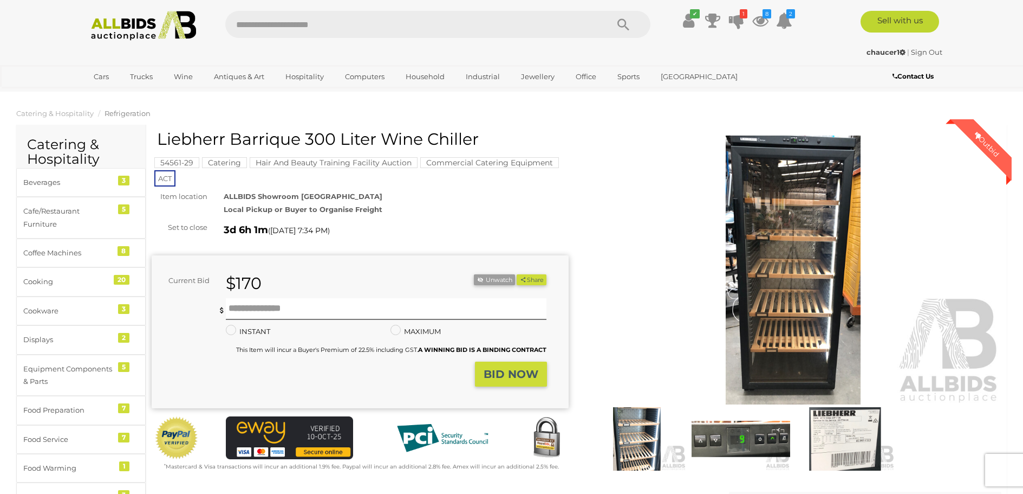
drag, startPoint x: 477, startPoint y: 139, endPoint x: 160, endPoint y: 135, distance: 317.5
click at [160, 135] on h1 "Liebherr Barrique 300 Liter Wine Chiller" at bounding box center [361, 139] width 409 height 18
click at [324, 303] on input "text" at bounding box center [386, 309] width 321 height 22
type input "***"
click at [503, 373] on strong "BID NOW" at bounding box center [511, 373] width 55 height 13
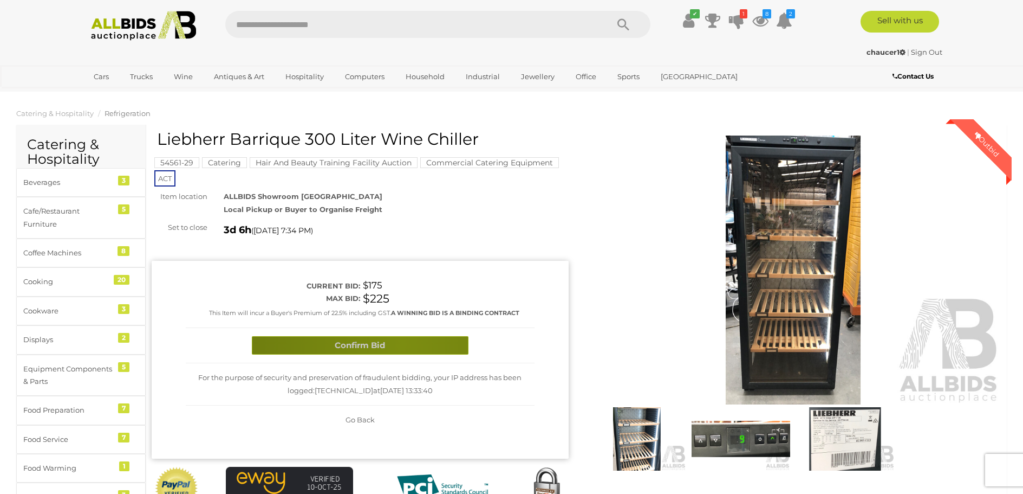
click at [402, 344] on button "Confirm Bid" at bounding box center [360, 345] width 217 height 19
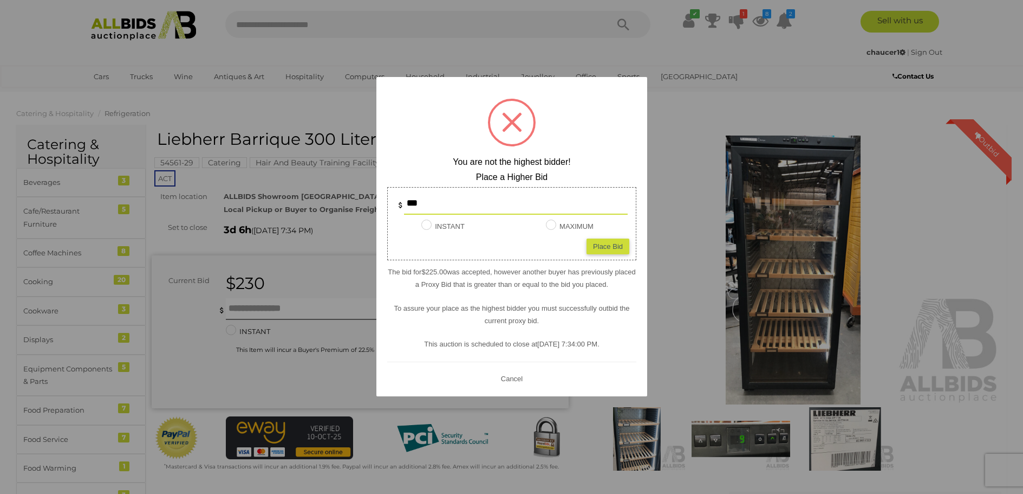
click at [600, 241] on div "Place Bid" at bounding box center [608, 246] width 43 height 16
type input "***"
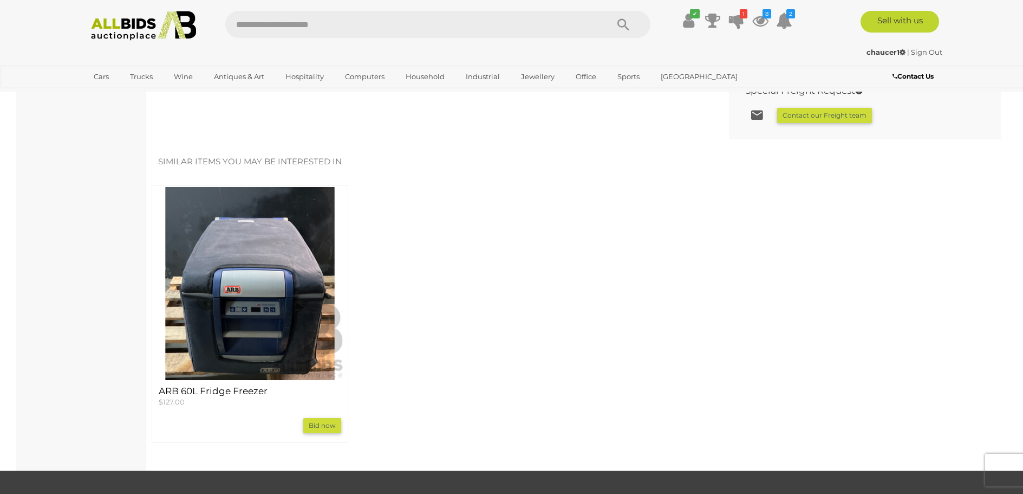
scroll to position [813, 0]
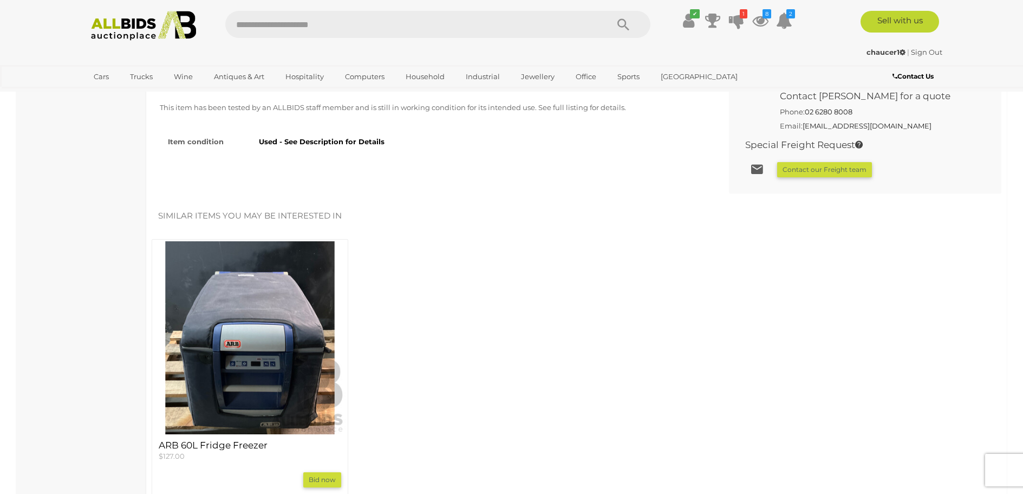
click at [283, 340] on img at bounding box center [250, 337] width 192 height 192
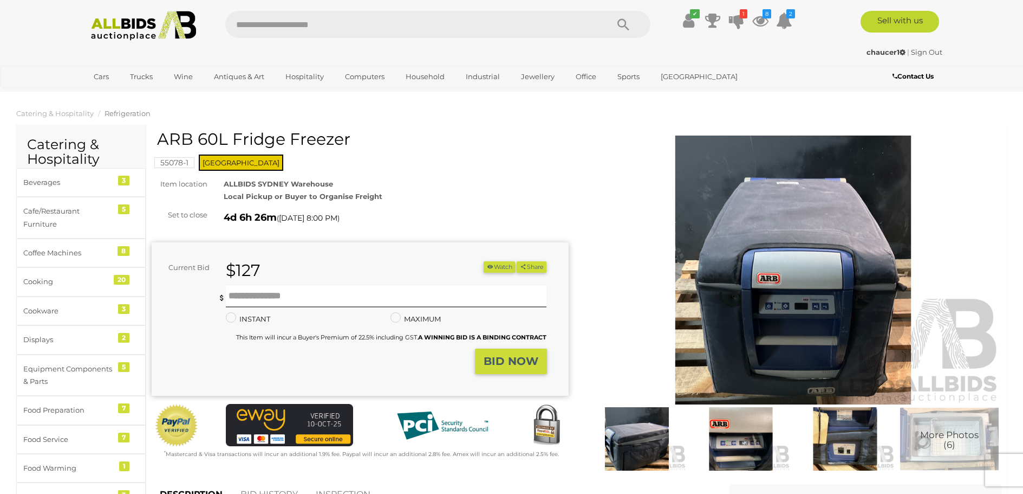
click at [838, 430] on img at bounding box center [845, 439] width 99 height 64
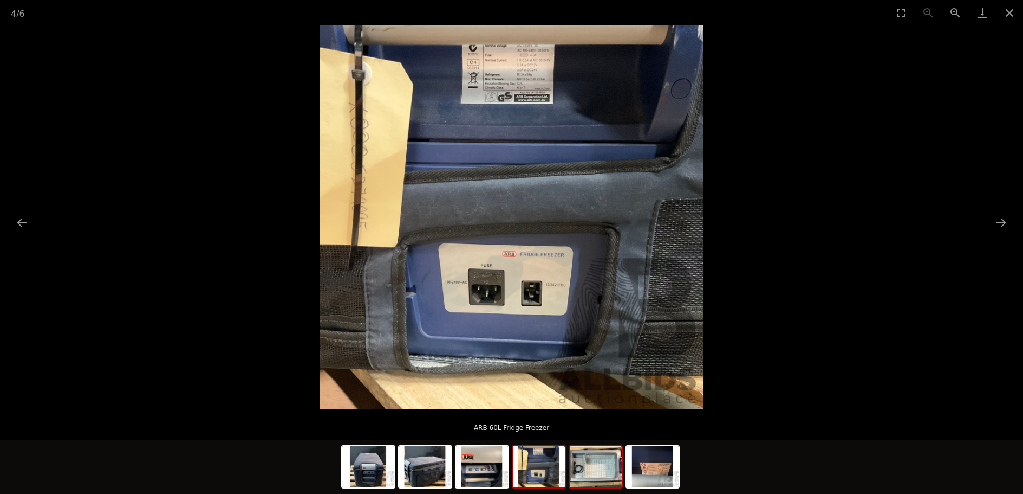
click at [588, 463] on img at bounding box center [596, 466] width 52 height 41
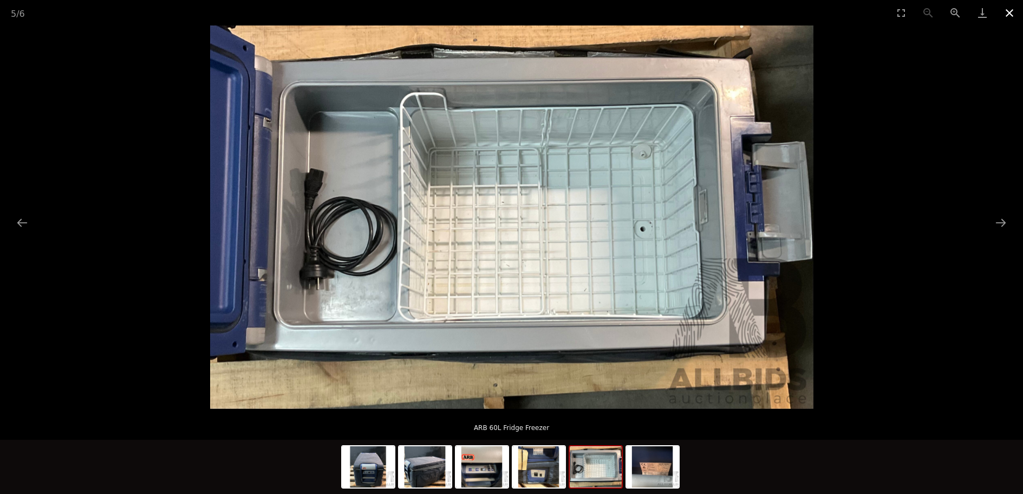
click at [1012, 16] on button "Close gallery" at bounding box center [1009, 12] width 27 height 25
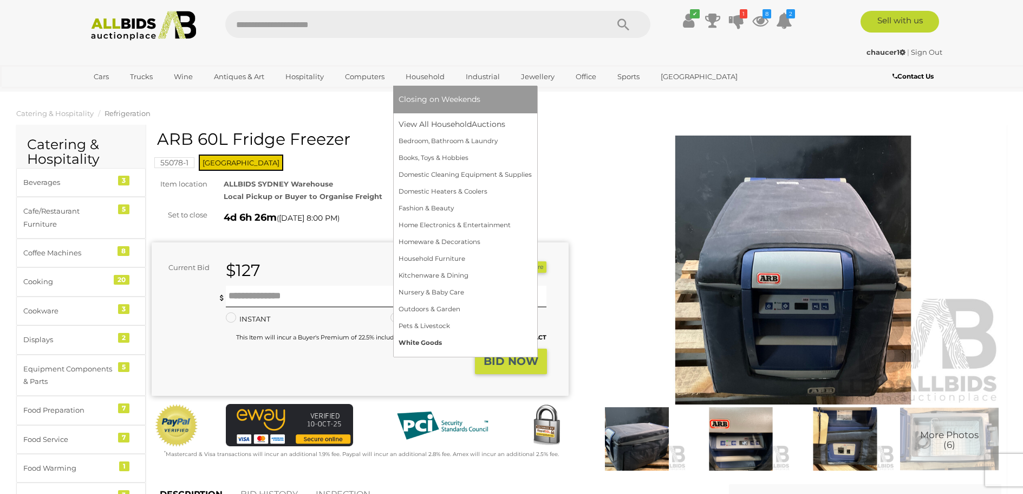
click at [429, 336] on link "White Goods" at bounding box center [465, 342] width 133 height 17
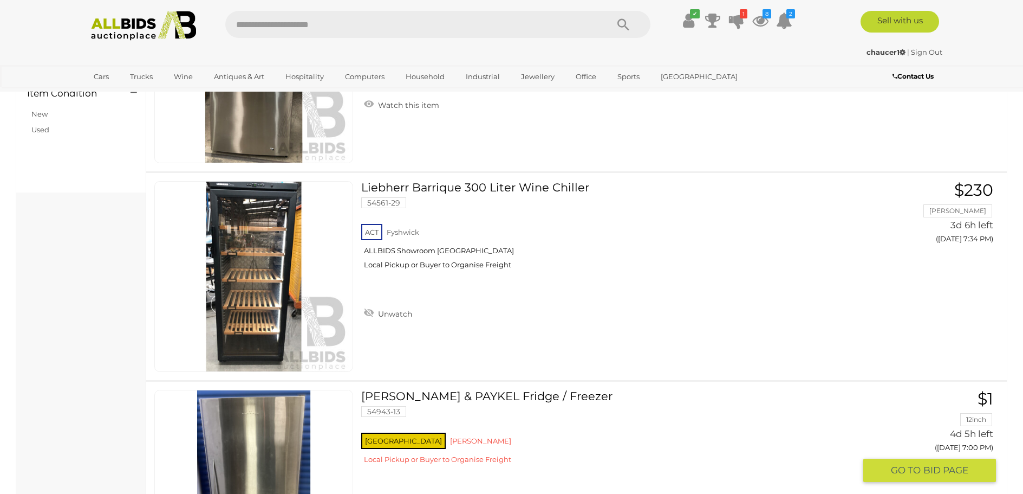
scroll to position [379, 0]
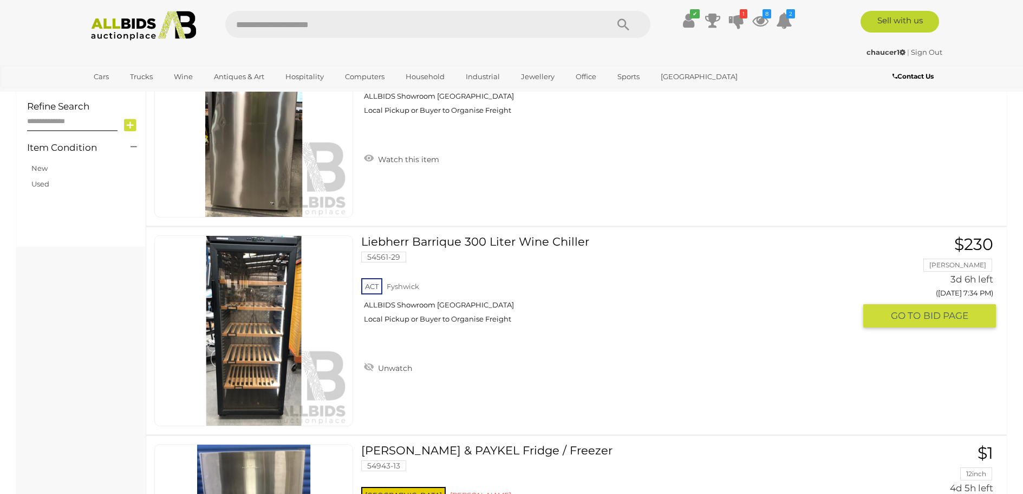
click at [936, 318] on span "BID PAGE" at bounding box center [946, 315] width 45 height 12
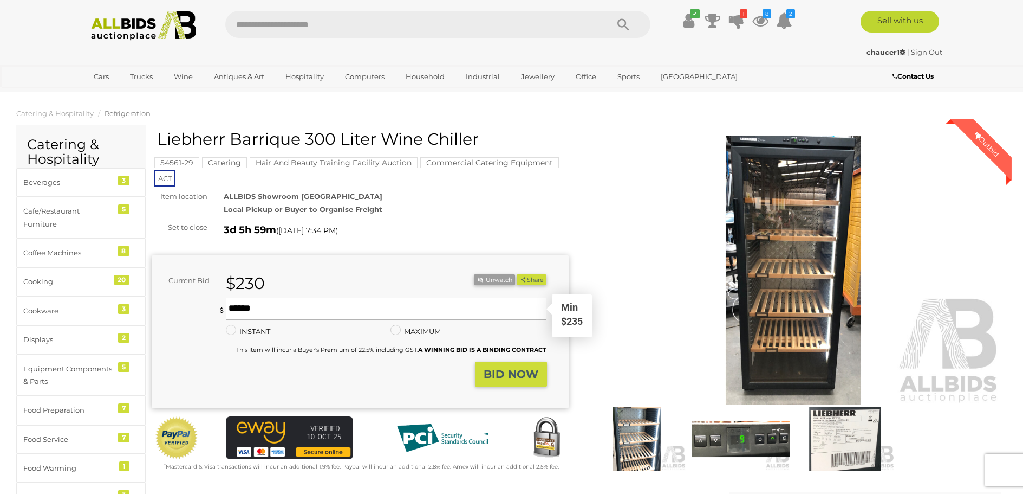
click at [272, 306] on input "text" at bounding box center [386, 309] width 321 height 22
type input "***"
click at [522, 380] on strong "BID NOW" at bounding box center [511, 373] width 55 height 13
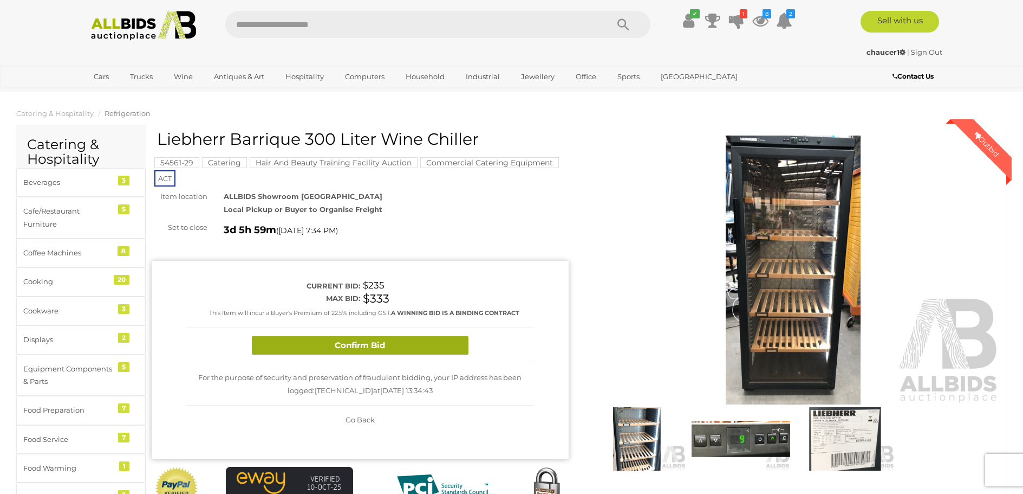
click at [417, 345] on button "Confirm Bid" at bounding box center [360, 345] width 217 height 19
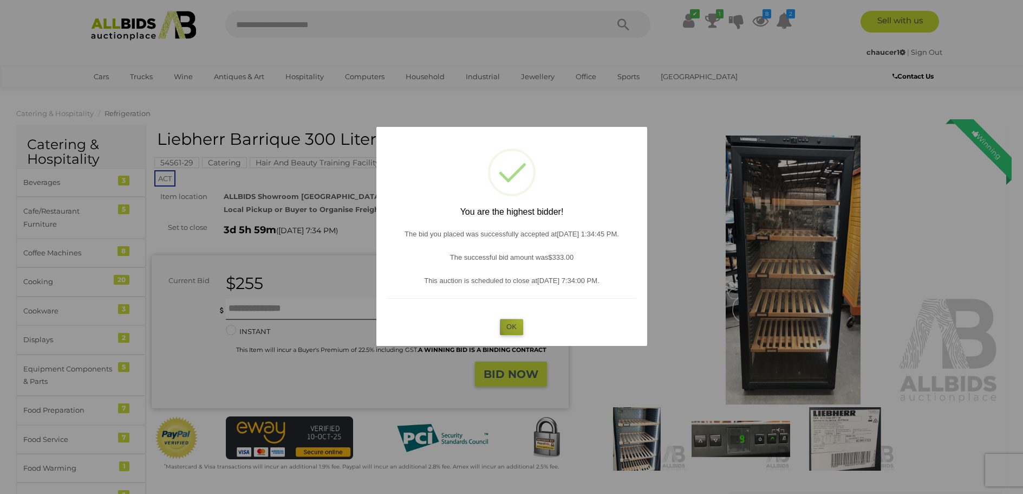
click at [521, 321] on button "OK" at bounding box center [511, 327] width 23 height 16
